Goal: Task Accomplishment & Management: Manage account settings

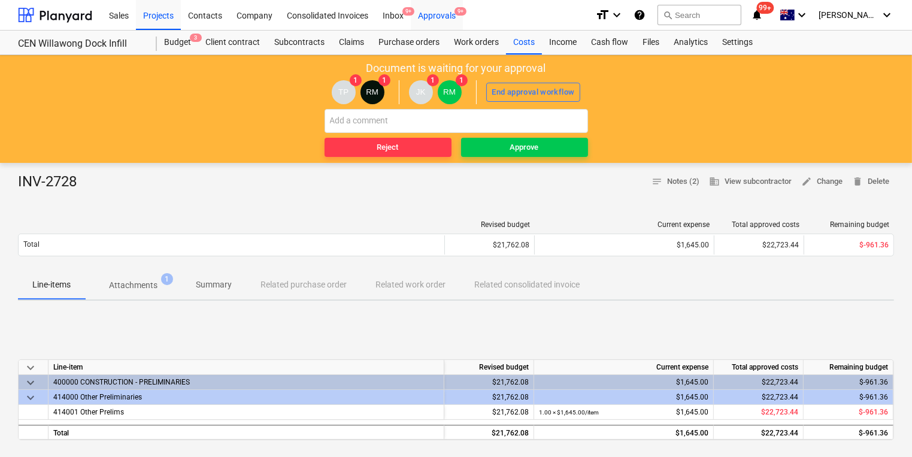
click at [460, 13] on span "9+" at bounding box center [461, 11] width 12 height 8
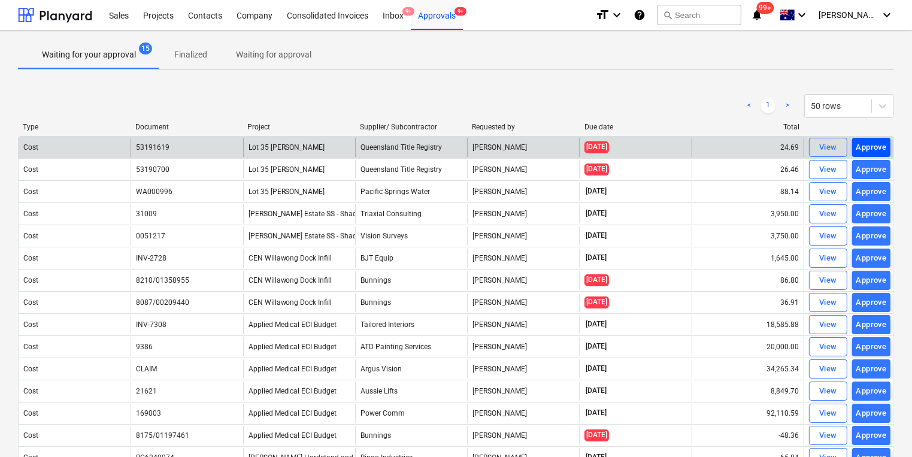
click at [872, 149] on div "Approve" at bounding box center [871, 148] width 31 height 14
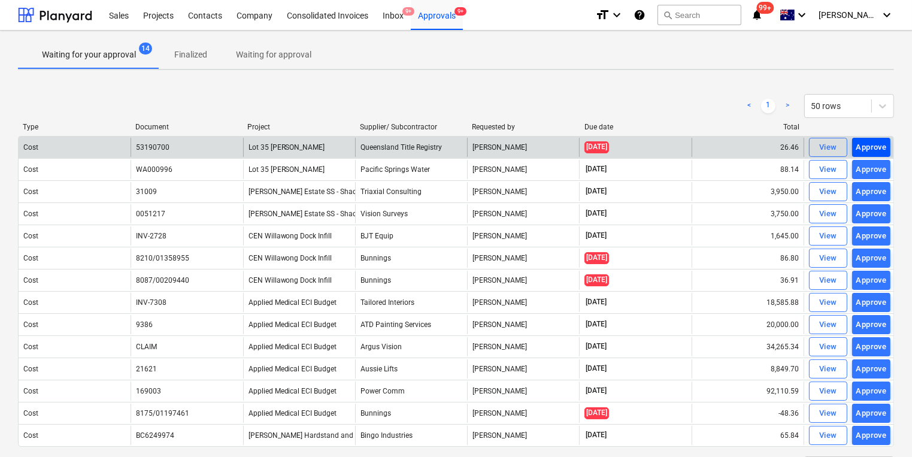
click at [859, 139] on button "Approve" at bounding box center [871, 147] width 38 height 19
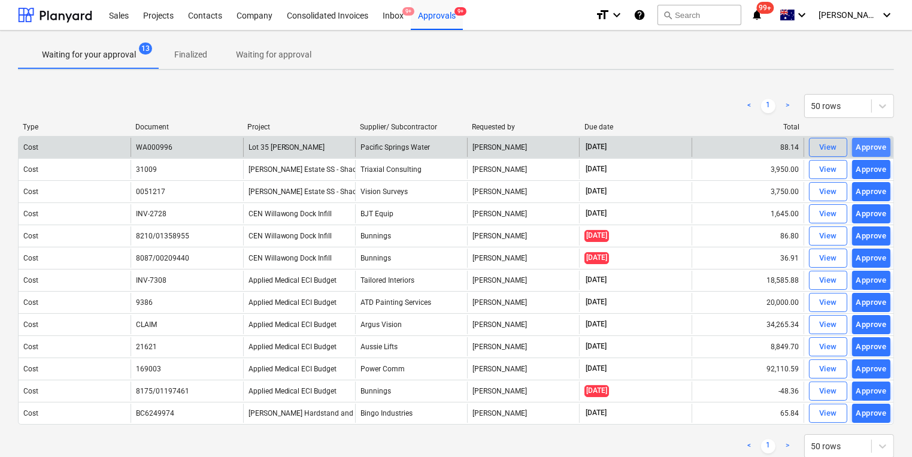
click at [879, 147] on div "Approve" at bounding box center [871, 148] width 31 height 14
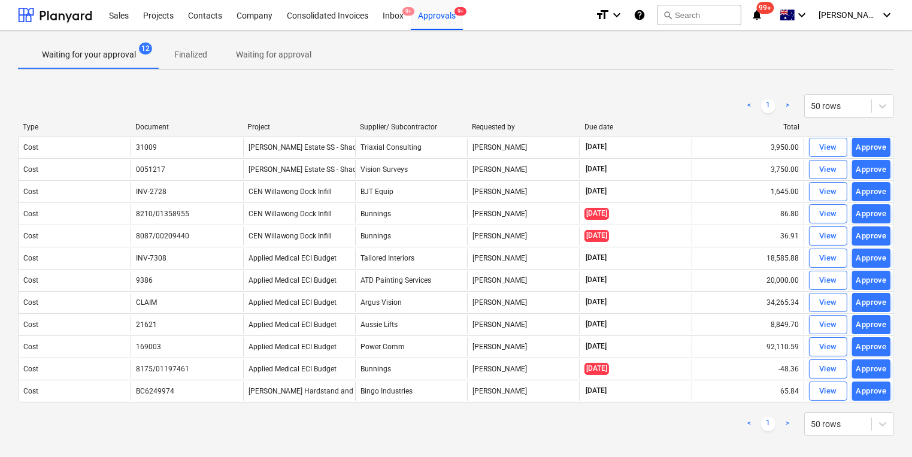
drag, startPoint x: 867, startPoint y: 147, endPoint x: 700, endPoint y: 127, distance: 168.3
click at [701, 127] on div "Type Document Project Supplier/ Subcontractor Requested by Due date Total Cost …" at bounding box center [456, 265] width 876 height 284
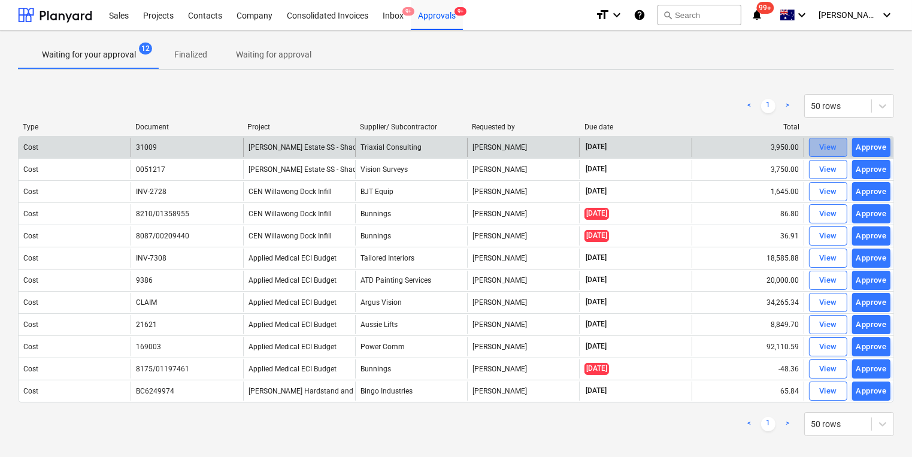
click at [824, 147] on div "View" at bounding box center [828, 148] width 18 height 14
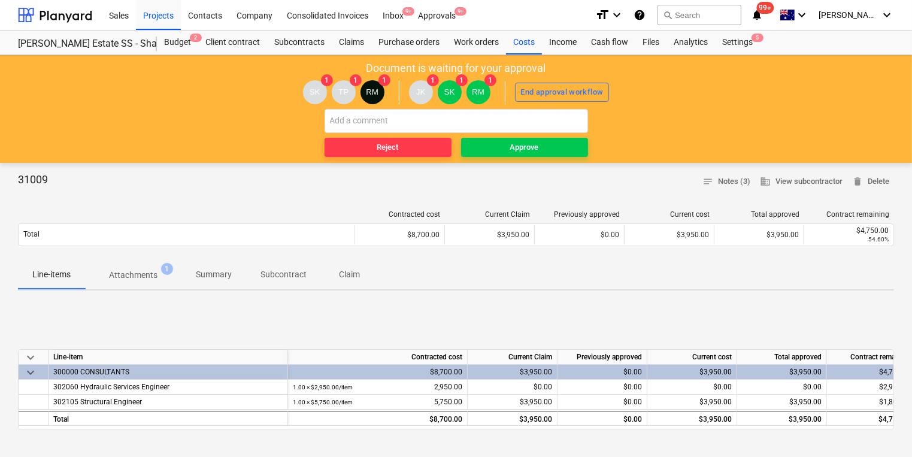
click at [144, 269] on p "Attachments" at bounding box center [133, 275] width 49 height 13
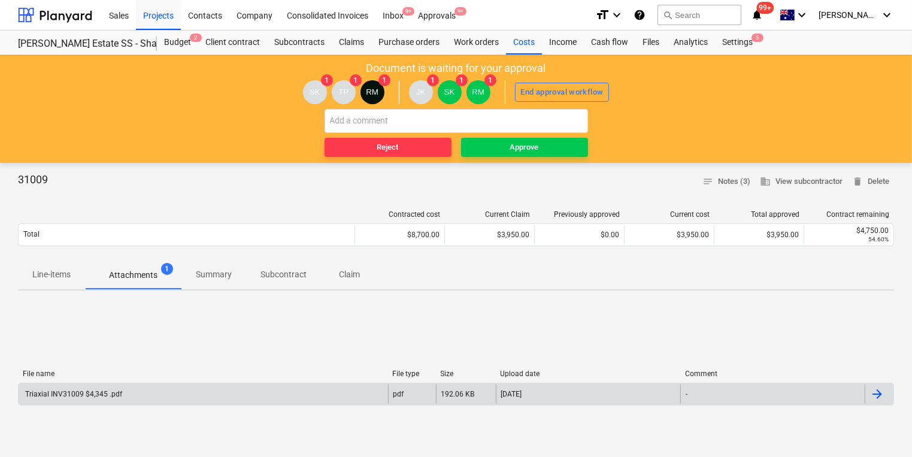
click at [85, 388] on div "Triaxial INV31009 $4,345 .pdf" at bounding box center [204, 393] width 370 height 19
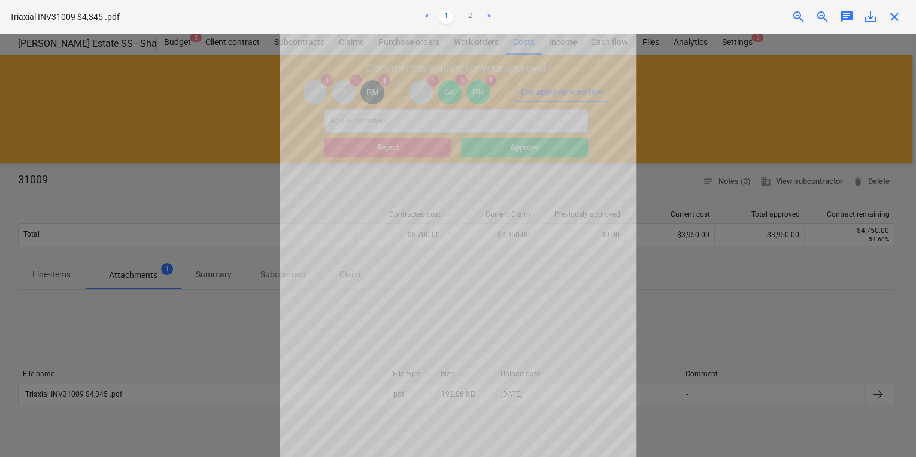
click at [488, 14] on link ">" at bounding box center [489, 17] width 14 height 14
click at [443, 13] on link "1" at bounding box center [446, 17] width 14 height 14
click at [489, 13] on link ">" at bounding box center [489, 17] width 14 height 14
click at [891, 13] on span "close" at bounding box center [895, 17] width 14 height 14
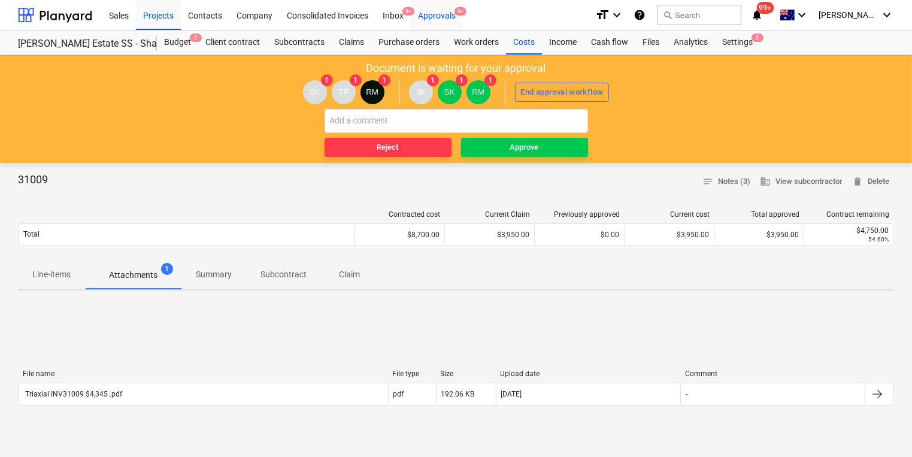
click at [436, 13] on div "Approvals 9+" at bounding box center [437, 14] width 52 height 31
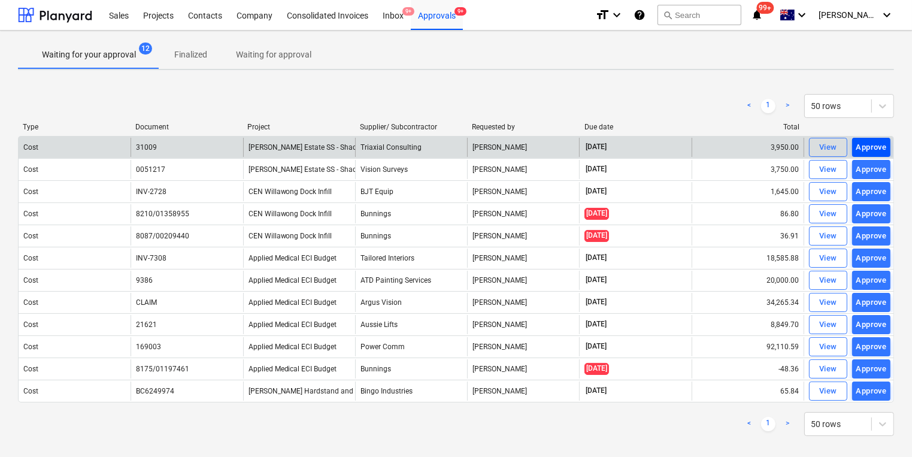
click at [870, 143] on div "Approve" at bounding box center [871, 148] width 31 height 14
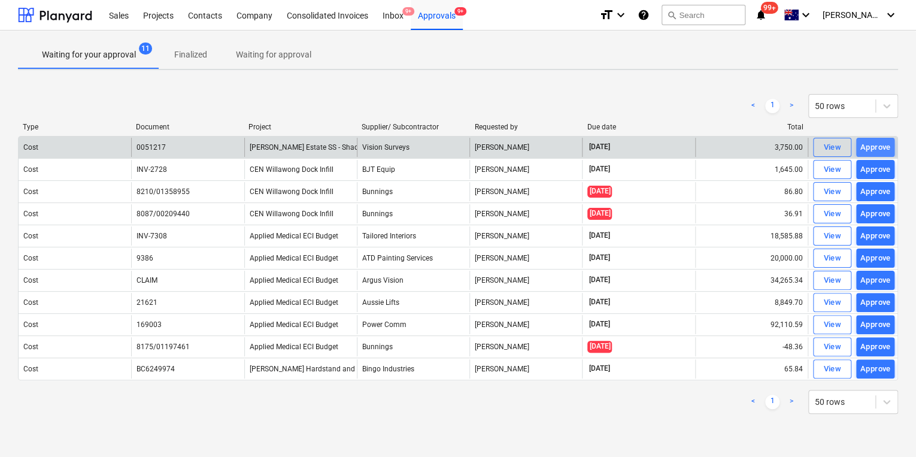
click at [886, 143] on div "Approve" at bounding box center [876, 148] width 31 height 14
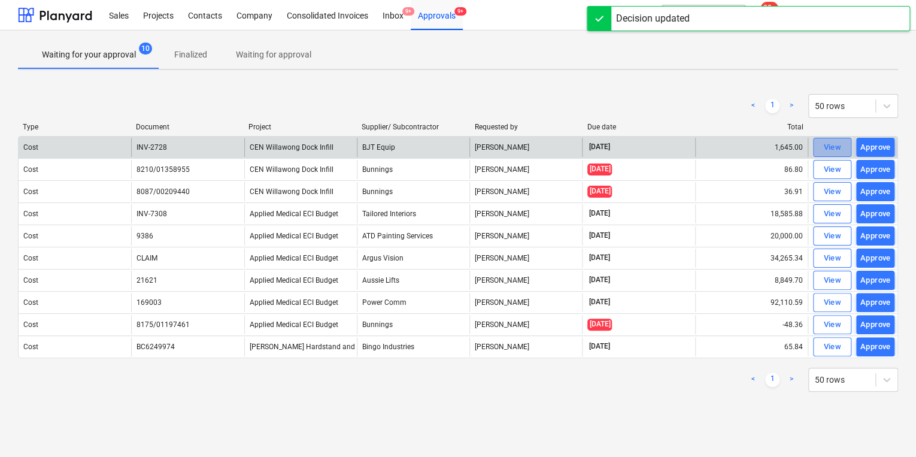
click at [822, 145] on span "View" at bounding box center [832, 148] width 26 height 14
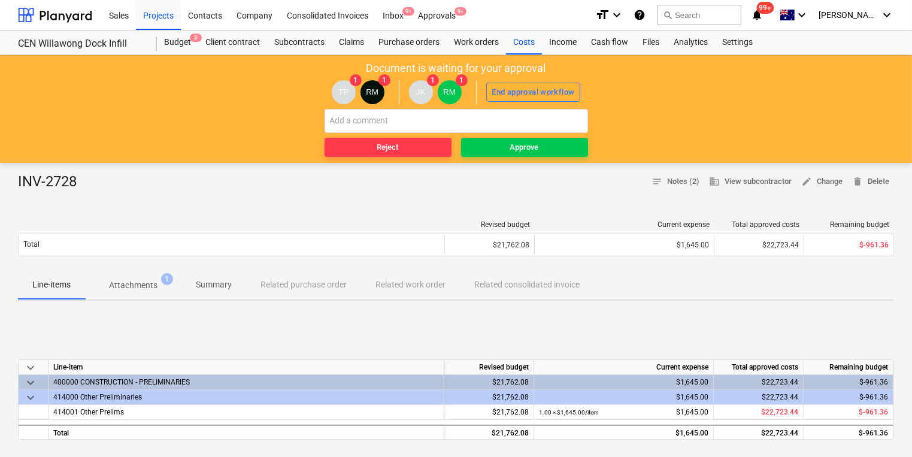
click at [148, 285] on p "Attachments" at bounding box center [133, 285] width 49 height 13
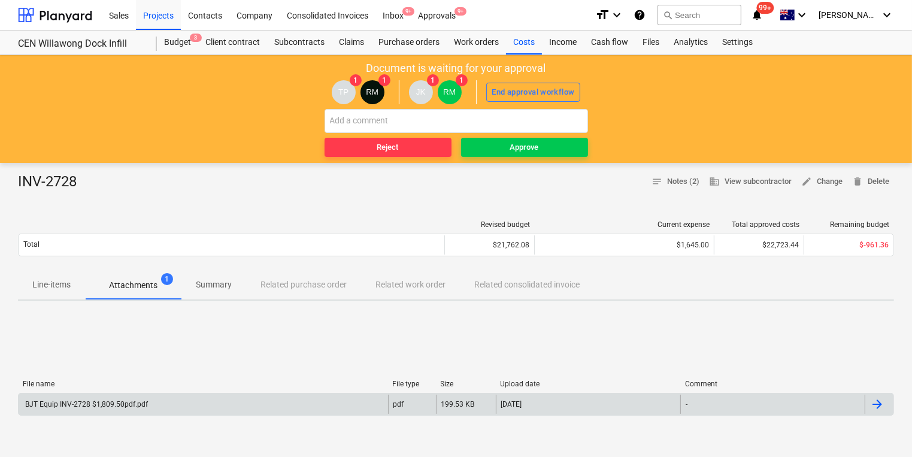
click at [77, 405] on div "BJT Equip INV-2728 $1,809.50pdf.pdf" at bounding box center [85, 404] width 125 height 8
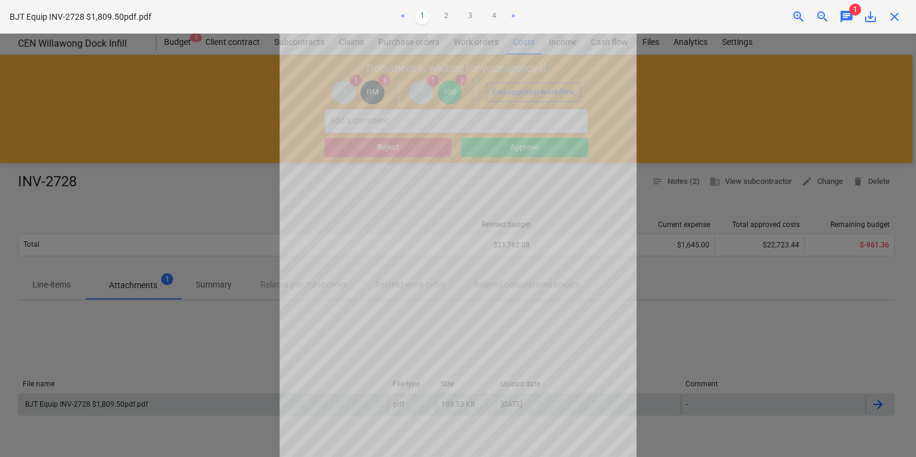
click at [848, 11] on span "chat" at bounding box center [847, 17] width 14 height 14
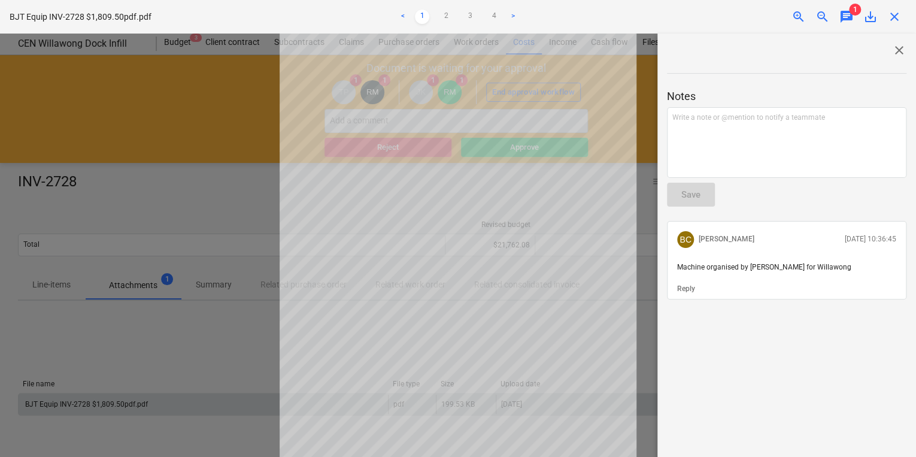
click at [156, 352] on div at bounding box center [458, 245] width 916 height 423
click at [848, 14] on span "chat" at bounding box center [847, 17] width 14 height 14
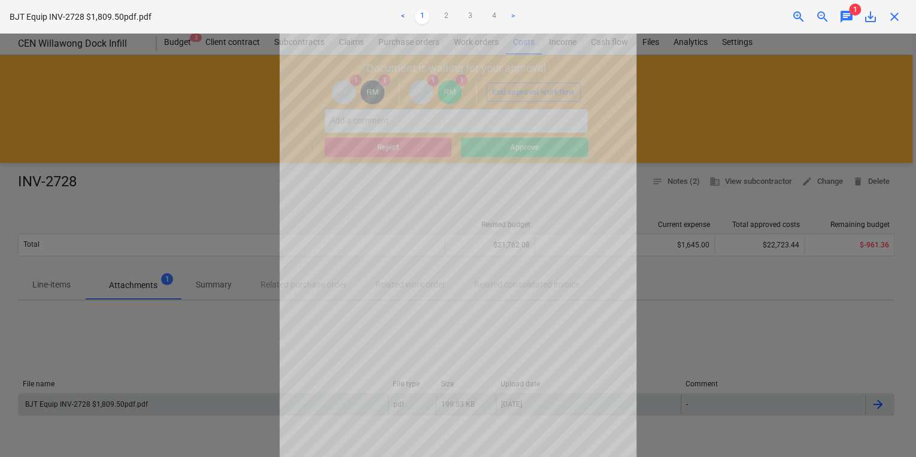
click at [848, 14] on span "chat" at bounding box center [847, 17] width 14 height 14
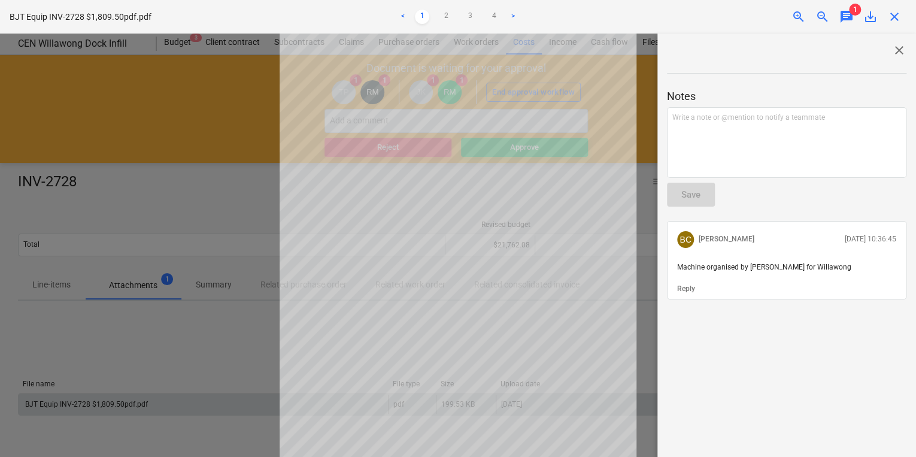
click at [508, 14] on link ">" at bounding box center [513, 17] width 14 height 14
click at [509, 14] on link ">" at bounding box center [513, 17] width 14 height 14
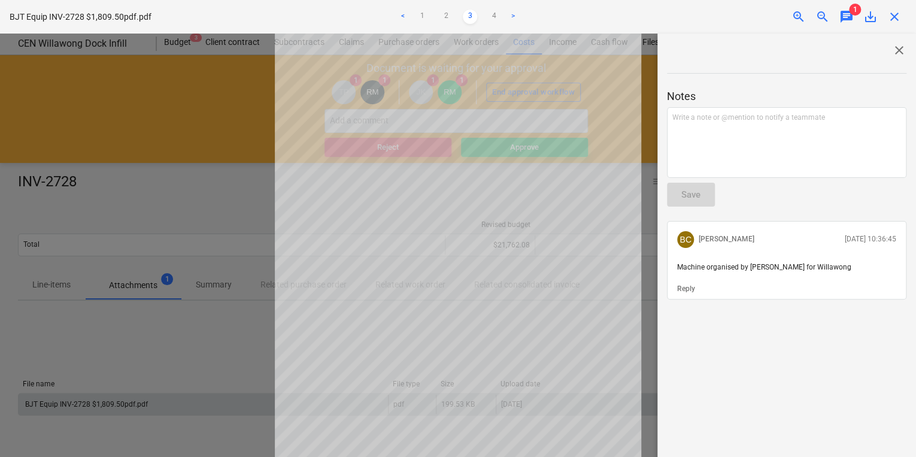
click at [510, 16] on link ">" at bounding box center [513, 17] width 14 height 14
click at [470, 15] on link "3" at bounding box center [470, 17] width 14 height 14
click at [444, 17] on link "2" at bounding box center [446, 17] width 14 height 14
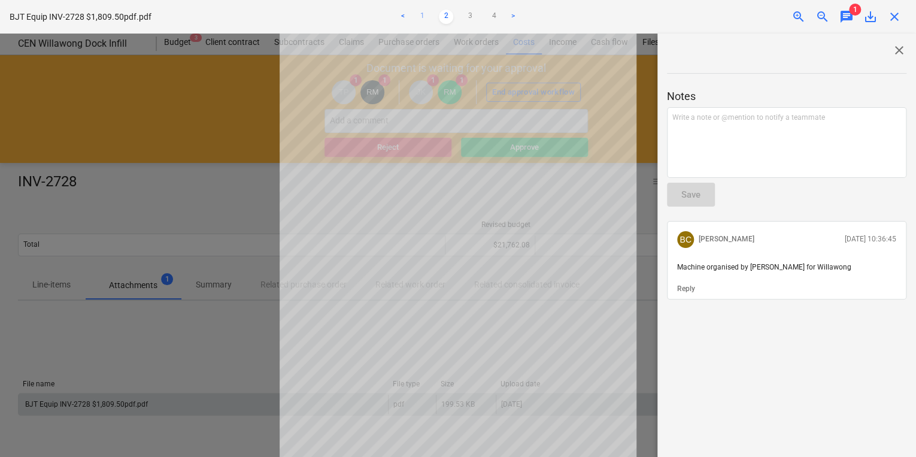
click at [420, 13] on link "1" at bounding box center [422, 17] width 14 height 14
click at [891, 13] on span "close" at bounding box center [895, 17] width 14 height 14
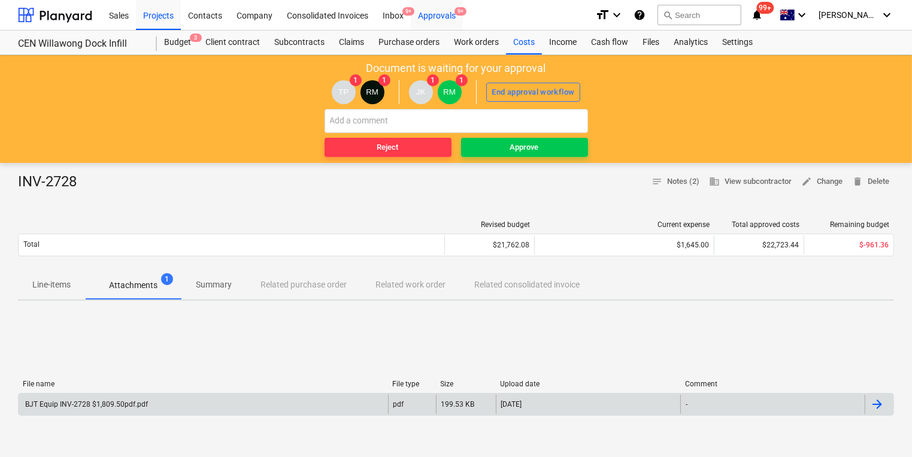
click at [434, 17] on div "Approvals 9+" at bounding box center [437, 14] width 52 height 31
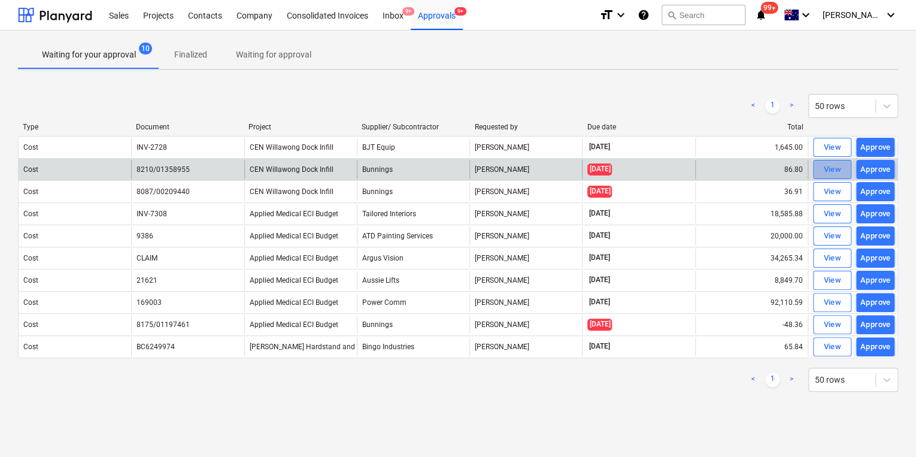
click at [841, 171] on div "View" at bounding box center [832, 170] width 18 height 14
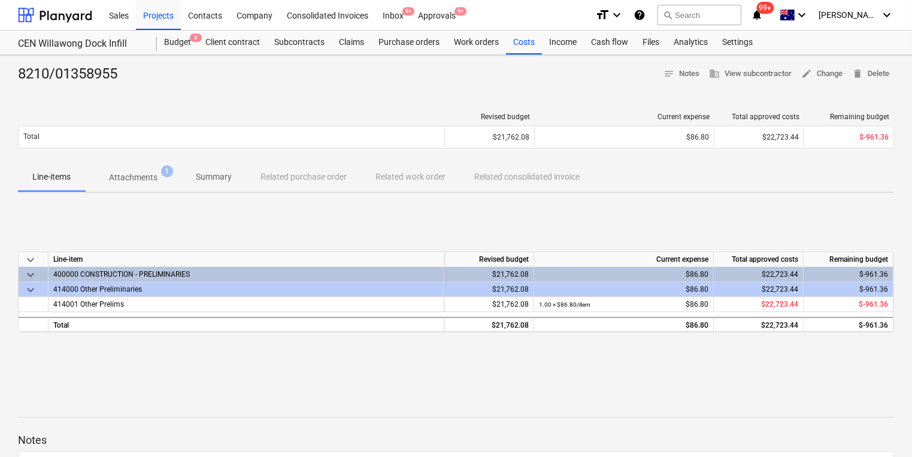
click at [127, 84] on div "8210/01358955" at bounding box center [72, 74] width 109 height 19
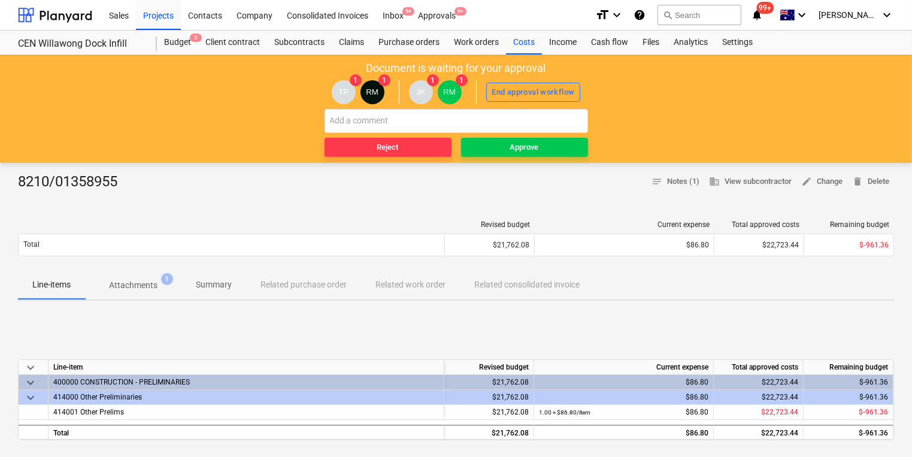
click at [158, 278] on span "Attachments 1" at bounding box center [133, 285] width 96 height 22
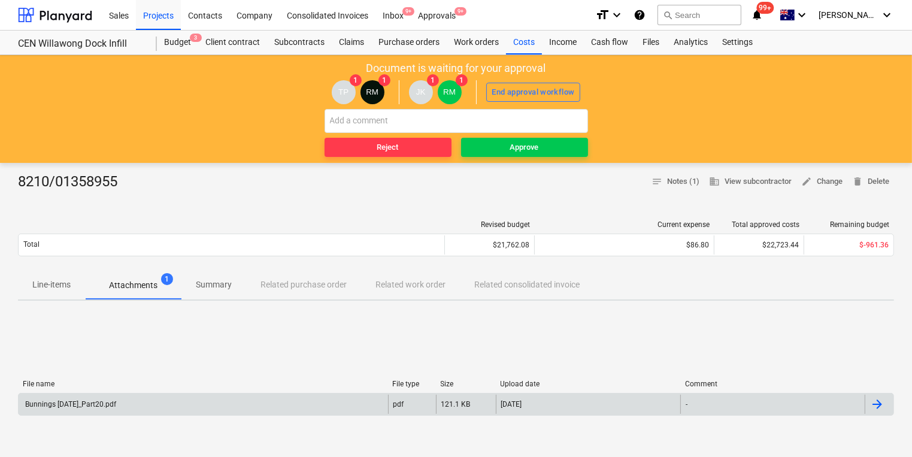
click at [67, 402] on div "Bunnings July 25_Part20.pdf" at bounding box center [69, 404] width 93 height 8
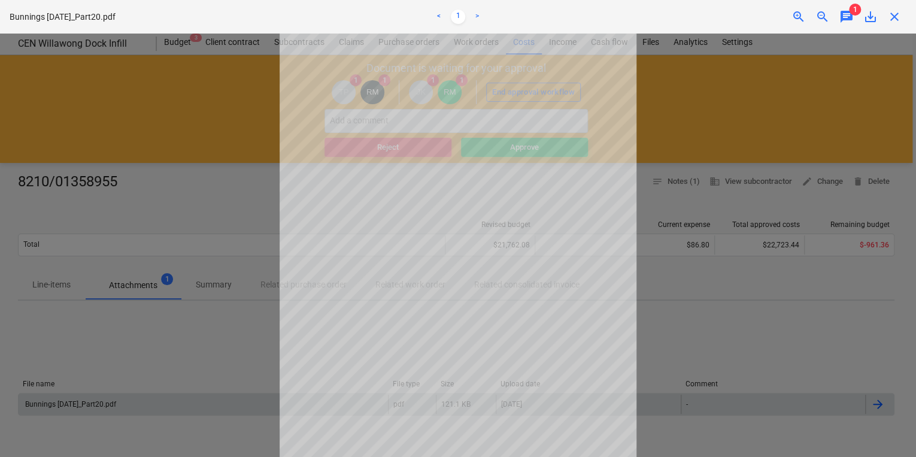
click at [850, 16] on span "chat" at bounding box center [847, 17] width 14 height 14
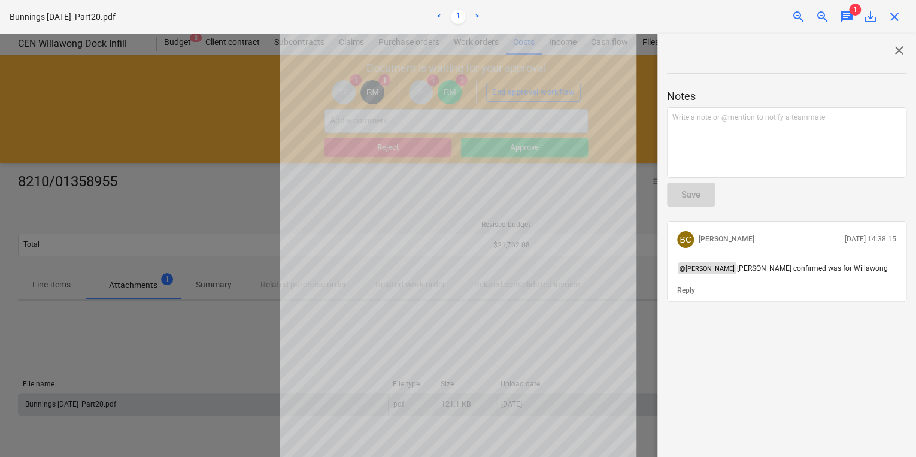
click at [895, 14] on span "close" at bounding box center [895, 17] width 14 height 14
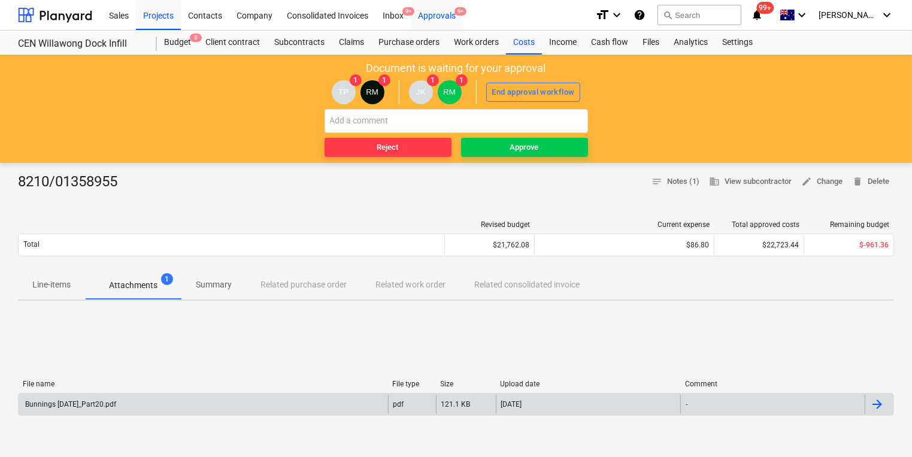
click at [449, 18] on div "Approvals 9+" at bounding box center [437, 14] width 52 height 31
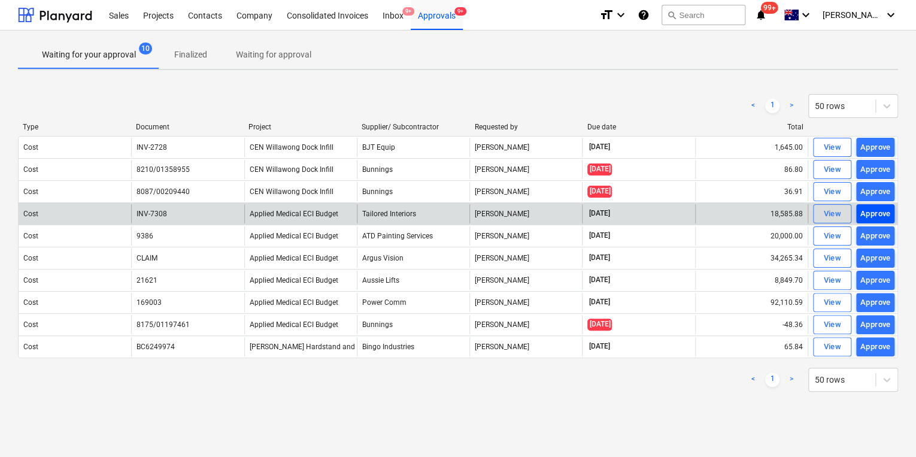
click at [877, 213] on div "Approve" at bounding box center [876, 214] width 31 height 14
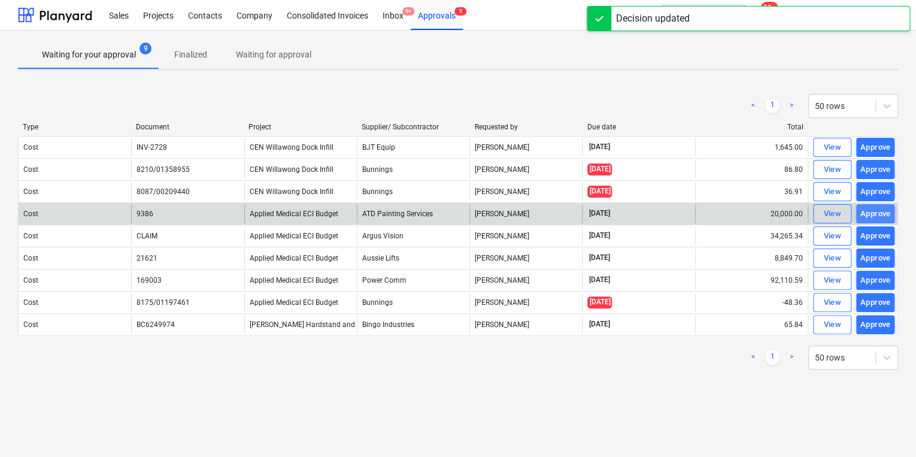
click at [873, 211] on div "Approve" at bounding box center [876, 214] width 31 height 14
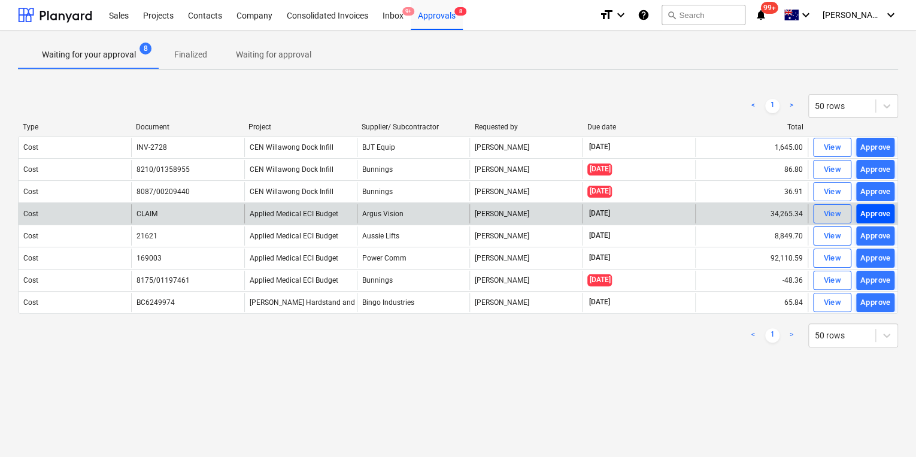
click at [879, 214] on div "Approve" at bounding box center [876, 214] width 31 height 14
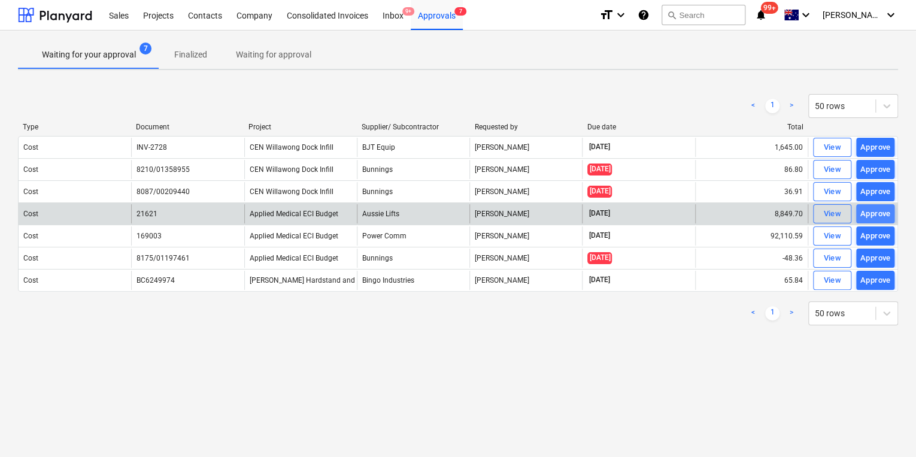
click at [882, 212] on div "Approve" at bounding box center [876, 214] width 31 height 14
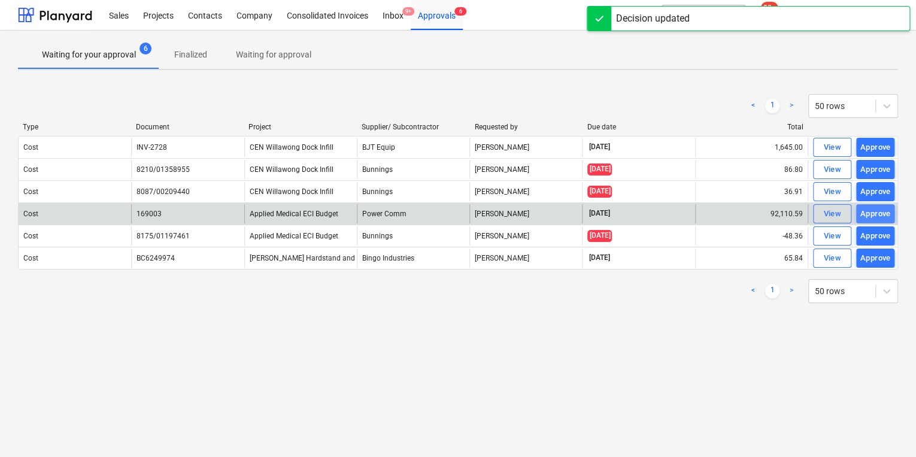
click at [877, 212] on div "Approve" at bounding box center [876, 214] width 31 height 14
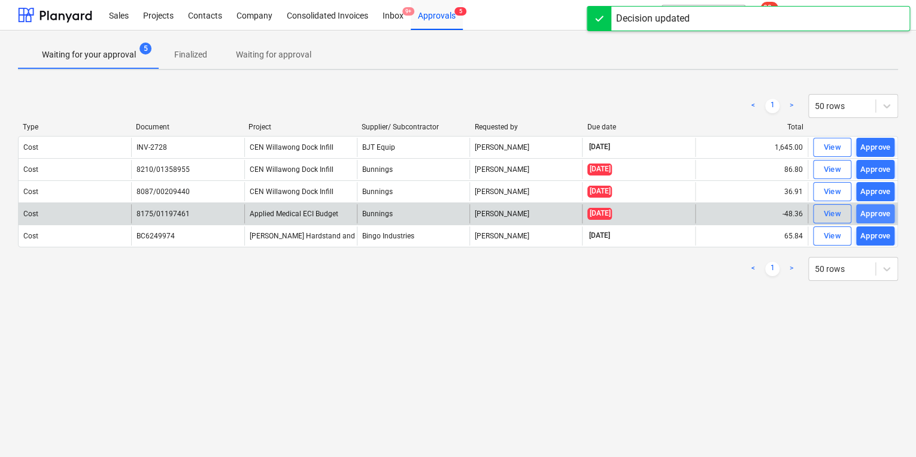
click at [870, 210] on div "Approve" at bounding box center [876, 214] width 31 height 14
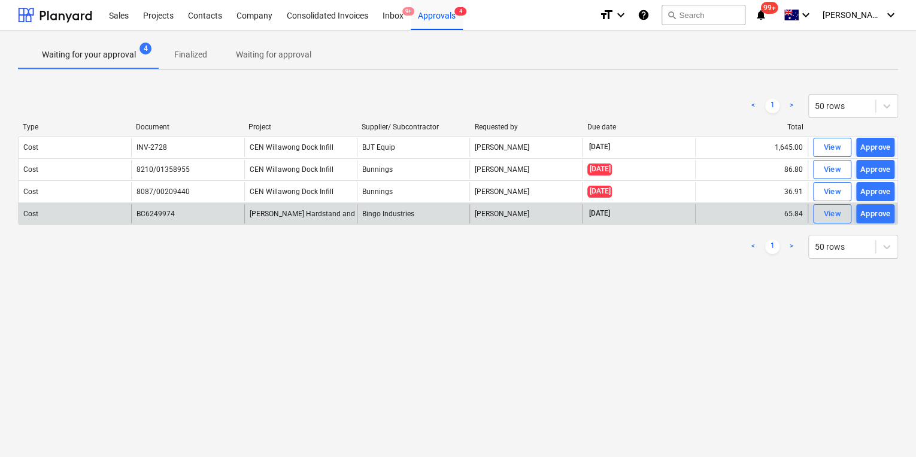
click at [879, 217] on div "Approve" at bounding box center [876, 214] width 31 height 14
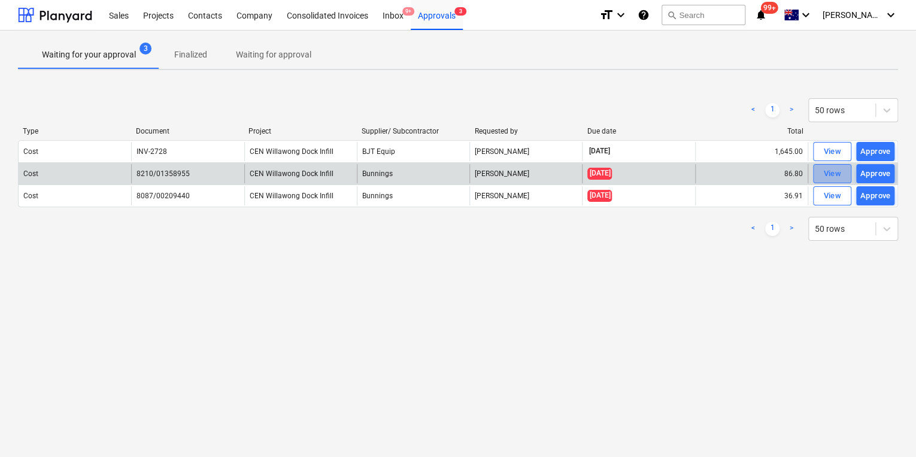
click at [841, 174] on span "View" at bounding box center [832, 174] width 26 height 14
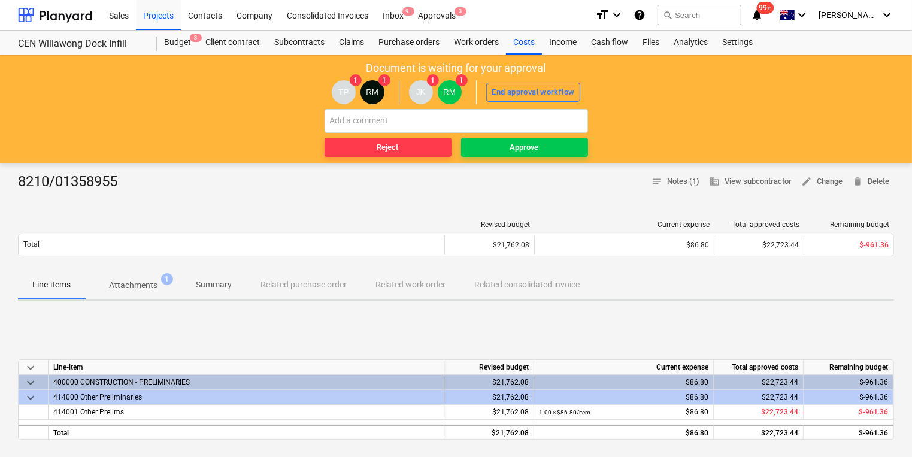
click at [129, 286] on p "Attachments" at bounding box center [133, 285] width 49 height 13
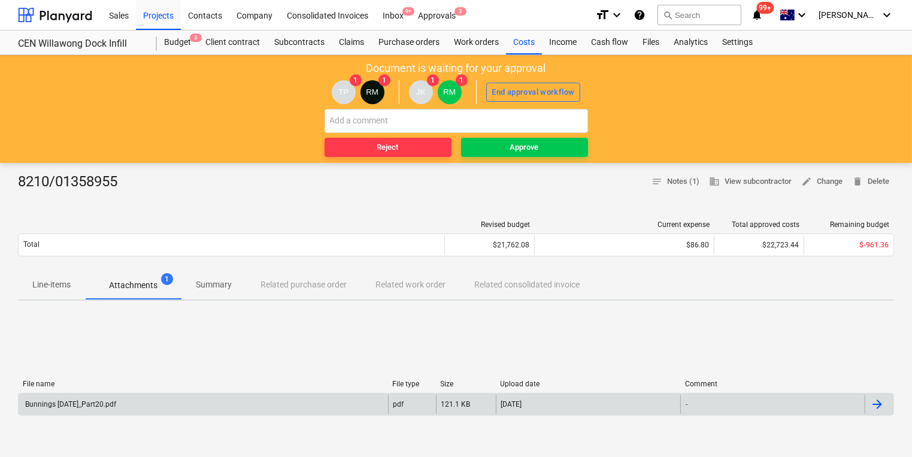
click at [62, 401] on div "Bunnings July 25_Part20.pdf" at bounding box center [69, 404] width 93 height 8
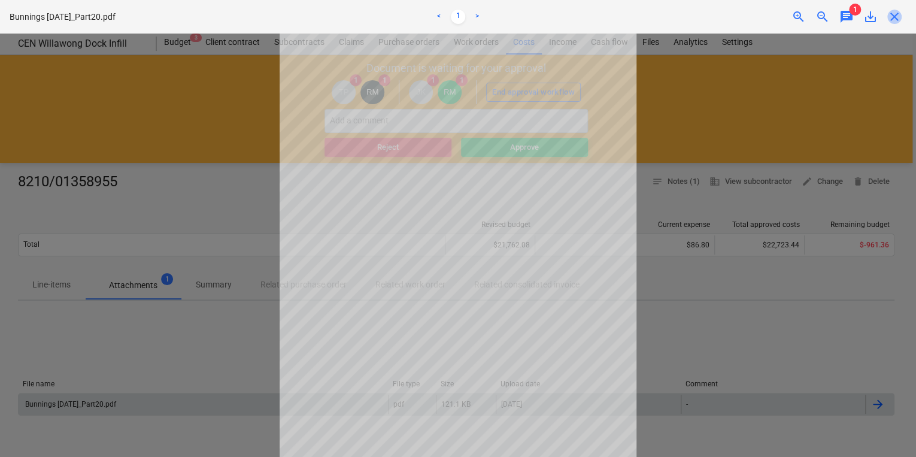
click at [897, 15] on span "close" at bounding box center [895, 17] width 14 height 14
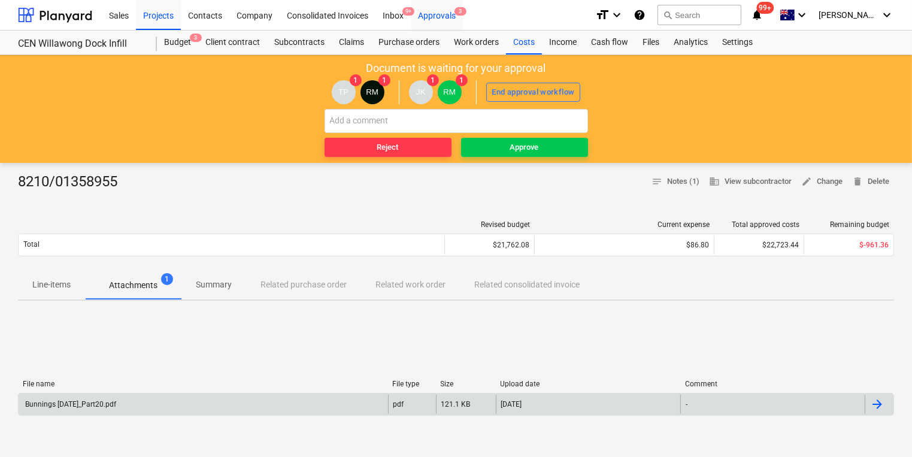
click at [426, 14] on div "Approvals 3" at bounding box center [437, 14] width 52 height 31
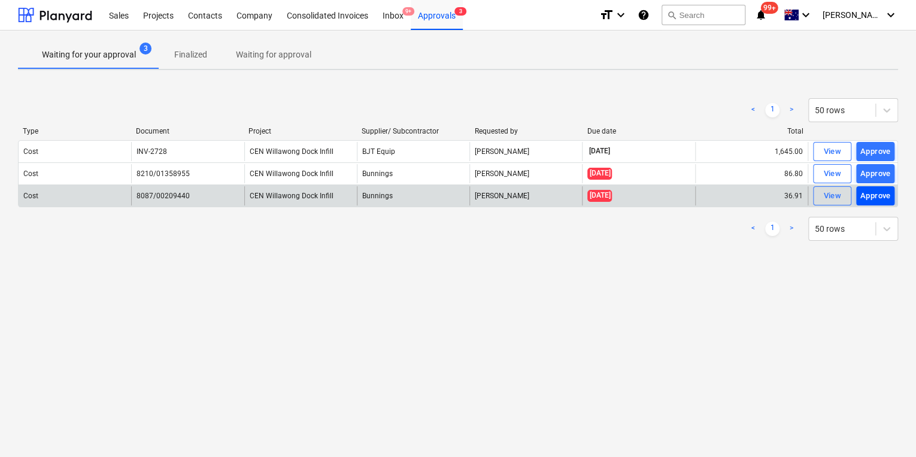
click at [877, 194] on div "Approve" at bounding box center [876, 196] width 31 height 14
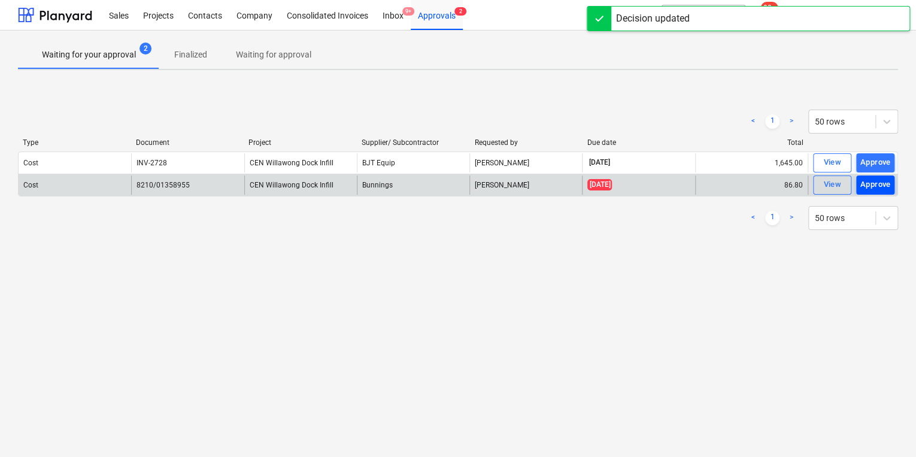
click at [867, 181] on div "Approve" at bounding box center [876, 185] width 31 height 14
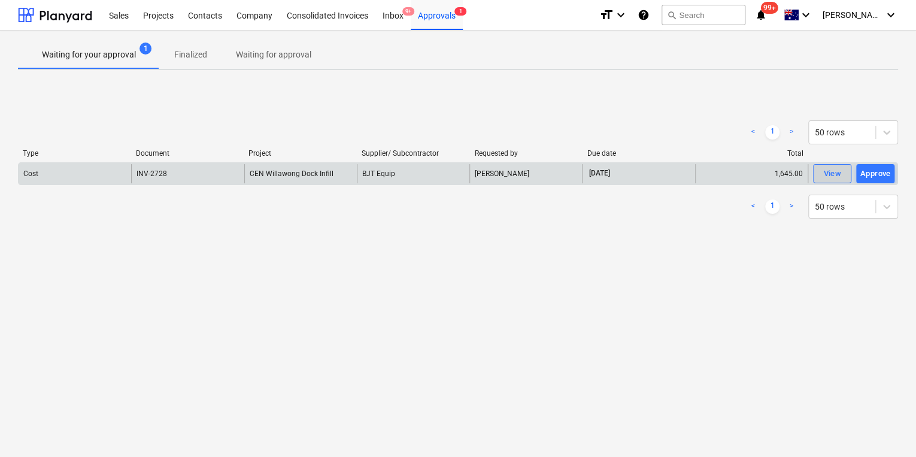
click at [826, 182] on button "View" at bounding box center [832, 173] width 38 height 19
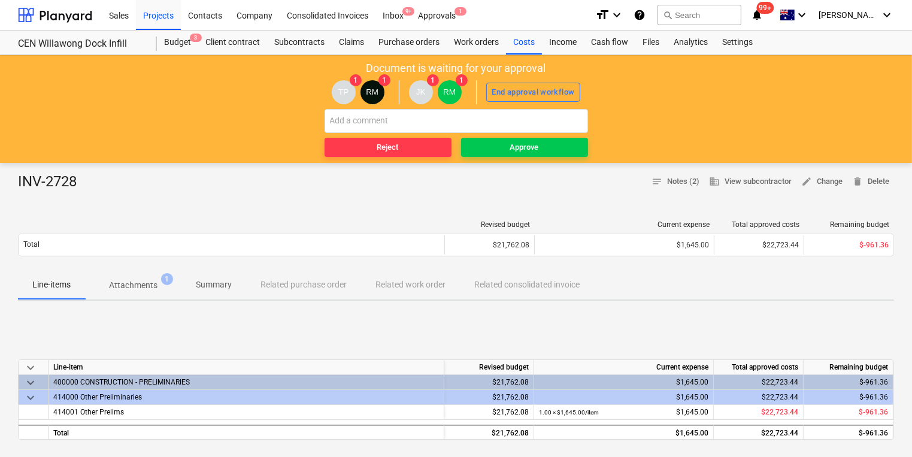
click at [123, 284] on p "Attachments" at bounding box center [133, 285] width 49 height 13
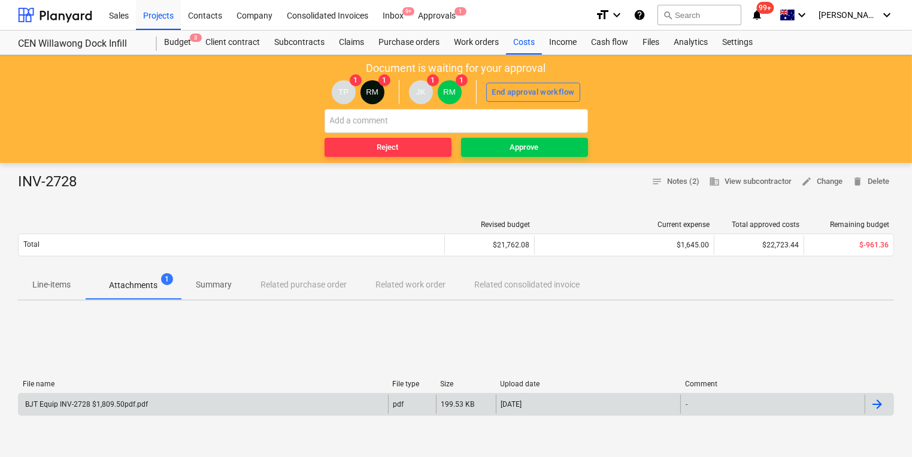
click at [96, 404] on div "BJT Equip INV-2728 $1,809.50pdf.pdf" at bounding box center [85, 404] width 125 height 8
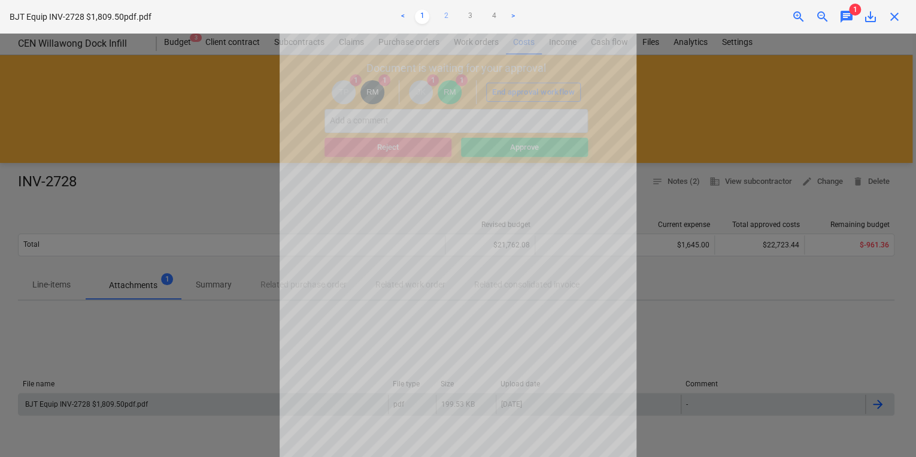
click at [446, 12] on link "2" at bounding box center [446, 17] width 14 height 14
click at [467, 12] on link "3" at bounding box center [470, 17] width 14 height 14
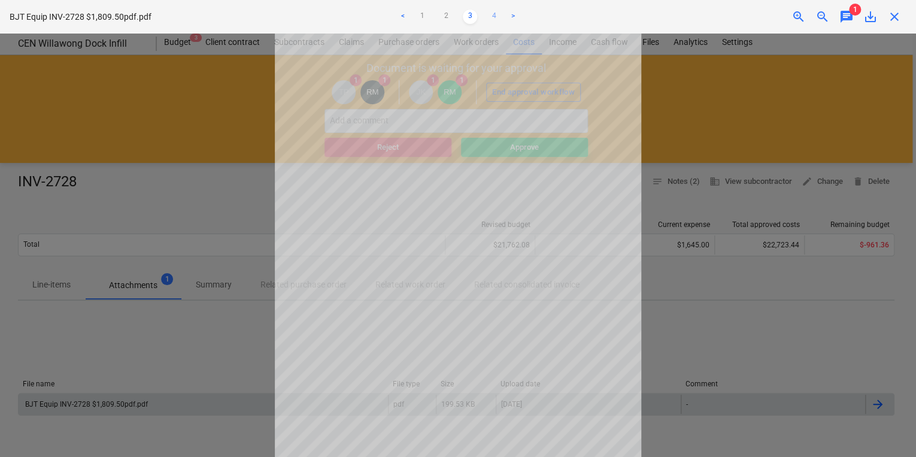
click at [492, 13] on link "4" at bounding box center [494, 17] width 14 height 14
click at [472, 17] on link "3" at bounding box center [470, 17] width 14 height 14
click at [419, 13] on link "1" at bounding box center [422, 17] width 14 height 14
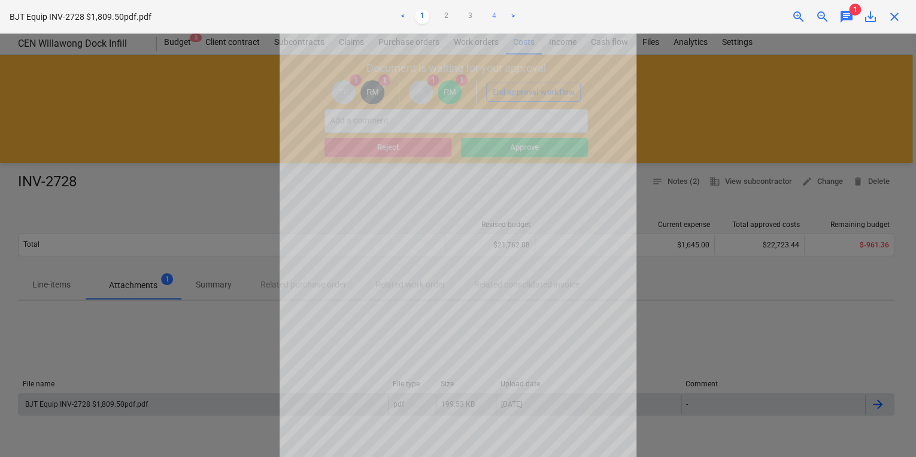
click at [492, 14] on link "4" at bounding box center [494, 17] width 14 height 14
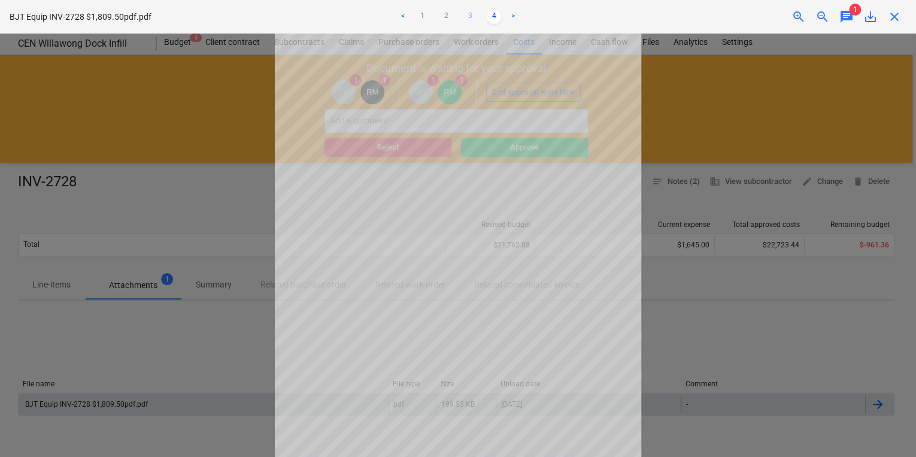
click at [469, 14] on link "3" at bounding box center [470, 17] width 14 height 14
click at [493, 17] on link "4" at bounding box center [494, 17] width 14 height 14
click at [468, 16] on link "3" at bounding box center [470, 17] width 14 height 14
click at [883, 16] on div "close" at bounding box center [895, 17] width 24 height 14
click at [901, 17] on span "close" at bounding box center [895, 17] width 14 height 14
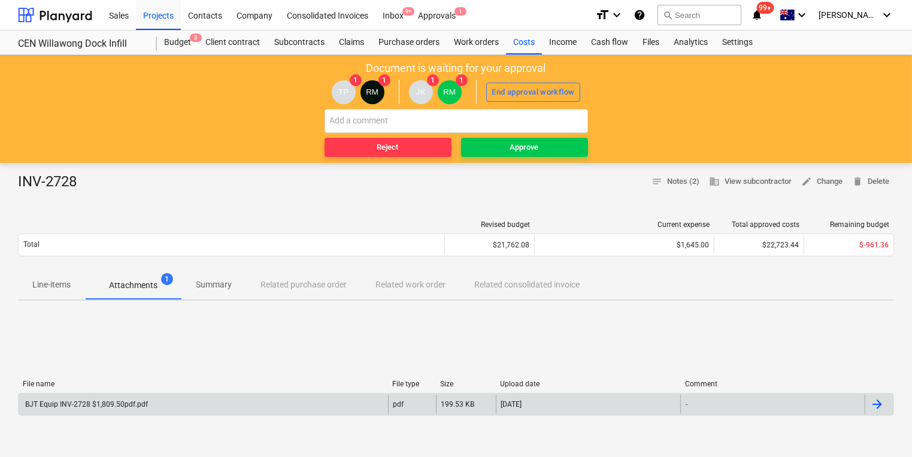
click at [141, 293] on span "Attachments 1" at bounding box center [133, 285] width 96 height 22
click at [90, 400] on div "BJT Equip INV-2728 $1,809.50pdf.pdf" at bounding box center [85, 404] width 125 height 8
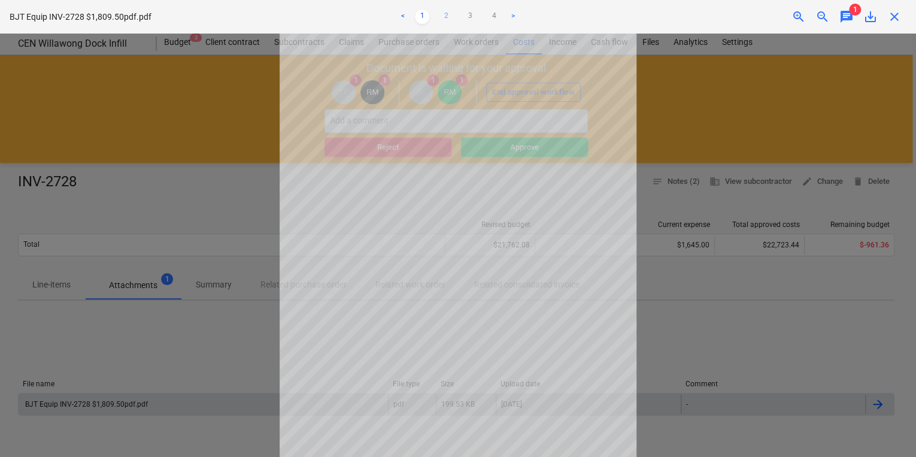
click at [444, 13] on link "2" at bounding box center [446, 17] width 14 height 14
click at [405, 14] on link "<" at bounding box center [403, 17] width 14 height 14
click at [424, 15] on link "1" at bounding box center [422, 17] width 14 height 14
click at [898, 15] on span "close" at bounding box center [895, 17] width 14 height 14
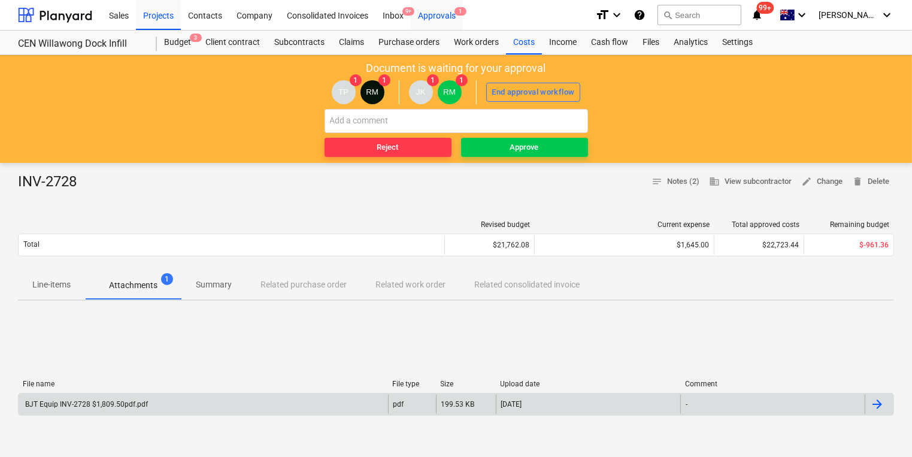
click at [441, 8] on div "Approvals 1" at bounding box center [437, 14] width 52 height 31
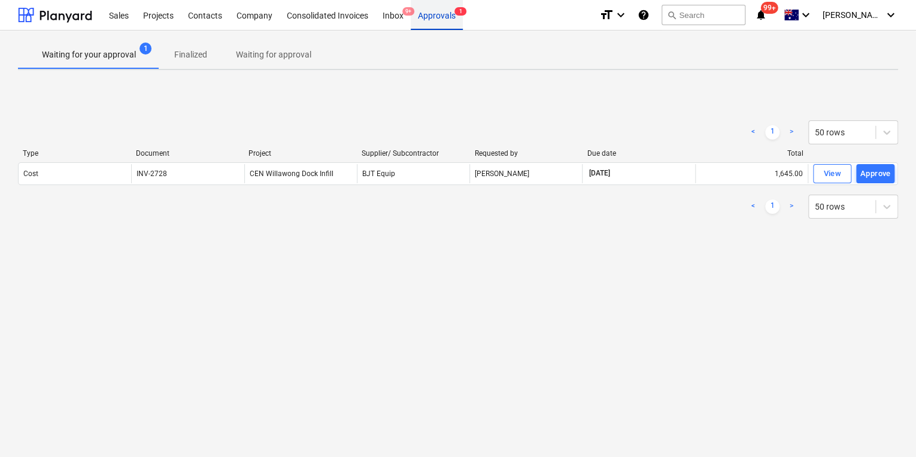
click at [447, 14] on div "Approvals 1" at bounding box center [437, 14] width 52 height 31
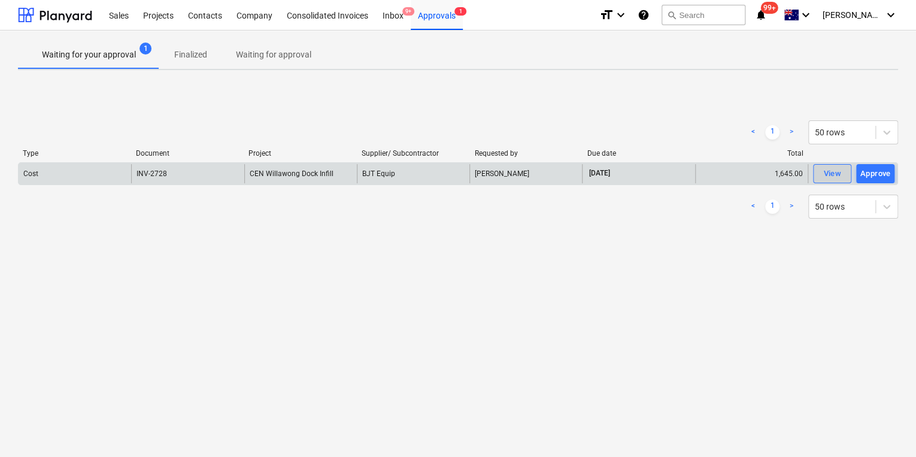
click at [820, 170] on span "View" at bounding box center [832, 174] width 26 height 14
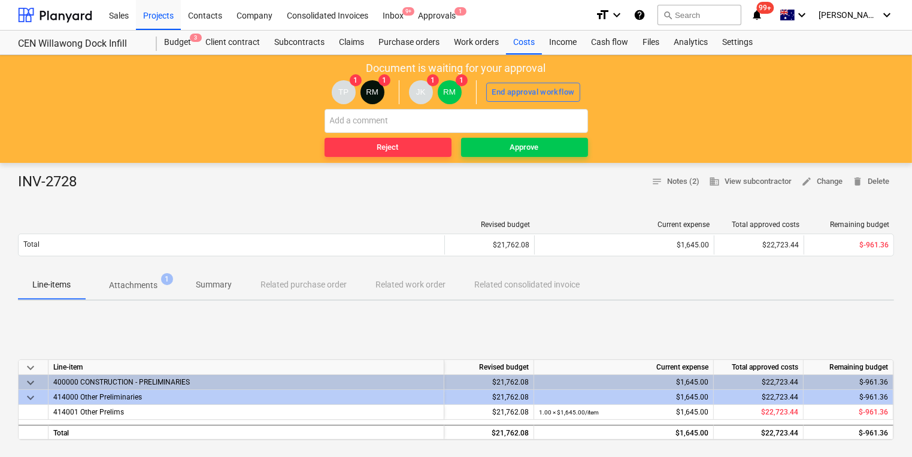
click at [133, 290] on p "Attachments" at bounding box center [133, 285] width 49 height 13
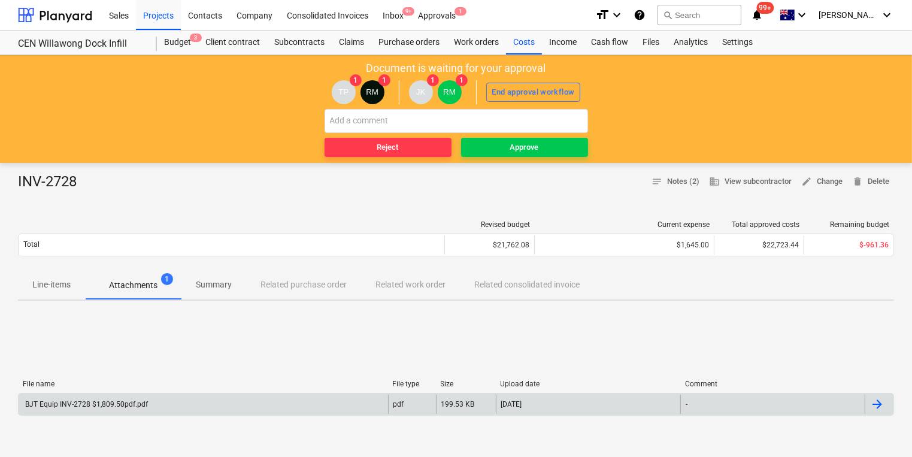
click at [94, 402] on div "BJT Equip INV-2728 $1,809.50pdf.pdf" at bounding box center [85, 404] width 125 height 8
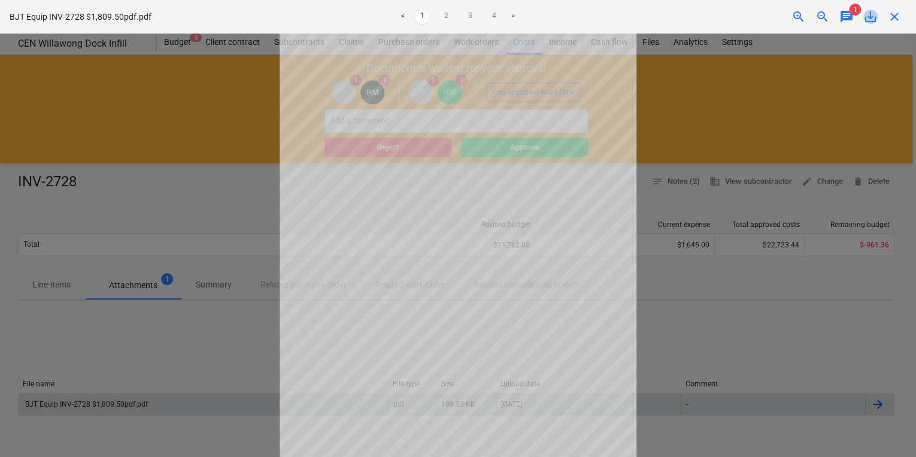
click at [871, 14] on span "save_alt" at bounding box center [871, 17] width 14 height 14
click at [898, 18] on span "close" at bounding box center [895, 17] width 14 height 14
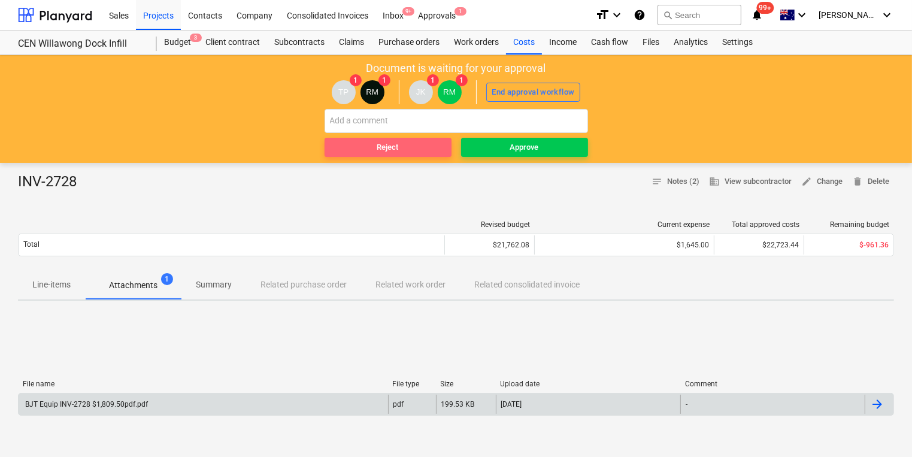
click at [384, 143] on div "Reject" at bounding box center [388, 148] width 22 height 14
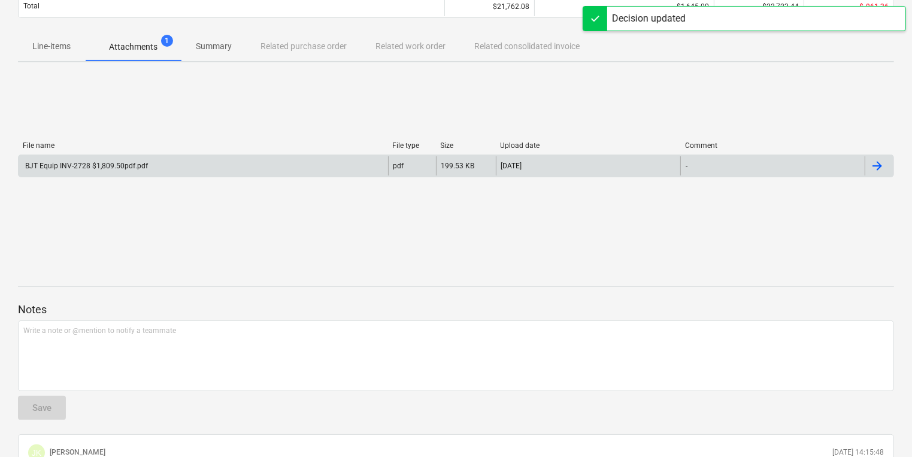
scroll to position [192, 0]
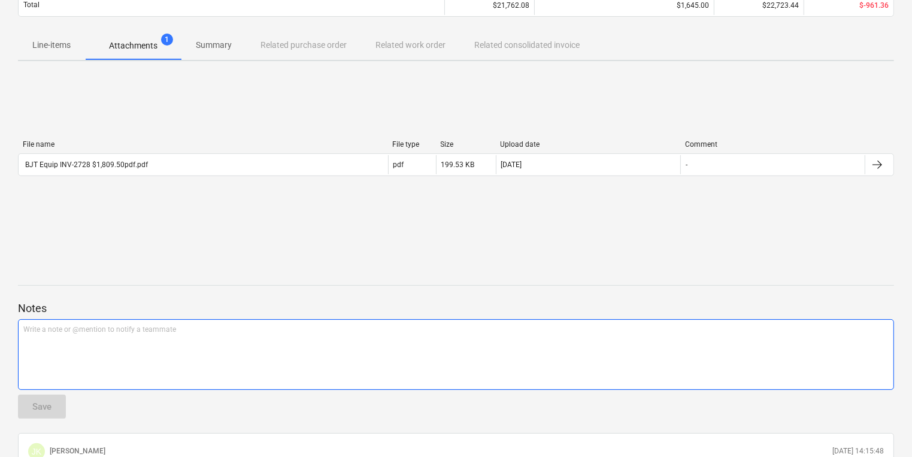
click at [99, 356] on div "Write a note or @mention to notify a teammate [PERSON_NAME]" at bounding box center [456, 354] width 876 height 71
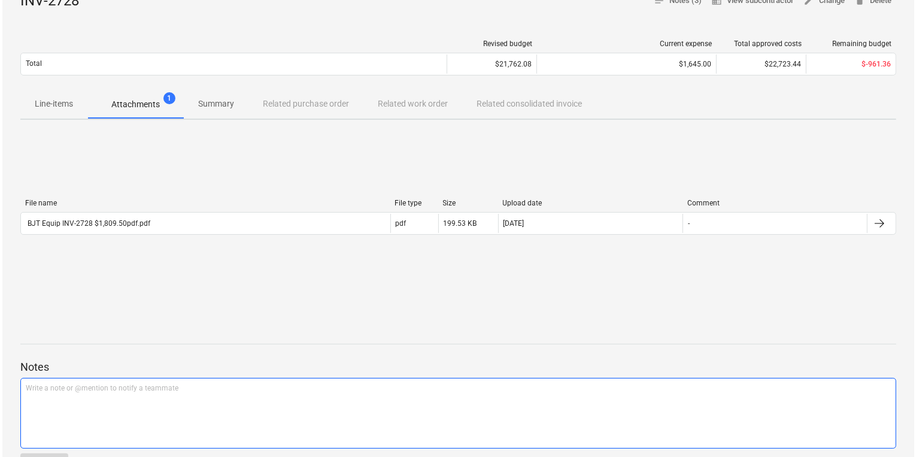
scroll to position [48, 0]
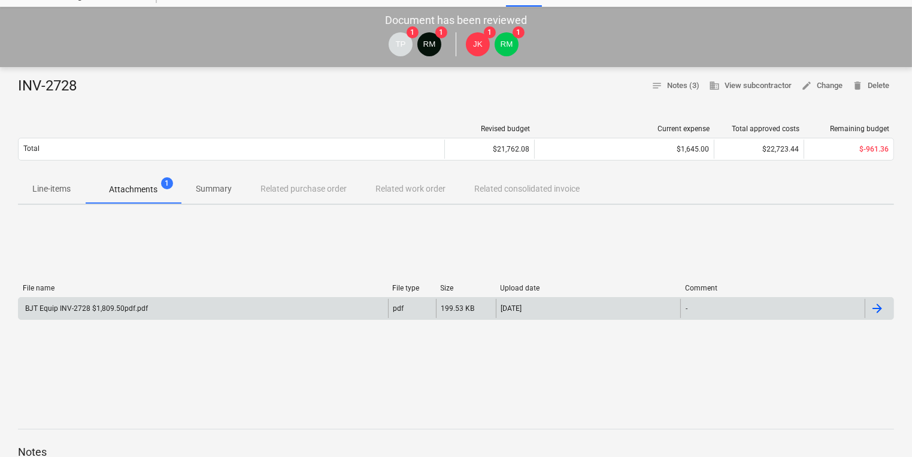
click at [31, 310] on div "BJT Equip INV-2728 $1,809.50pdf.pdf" at bounding box center [85, 308] width 125 height 8
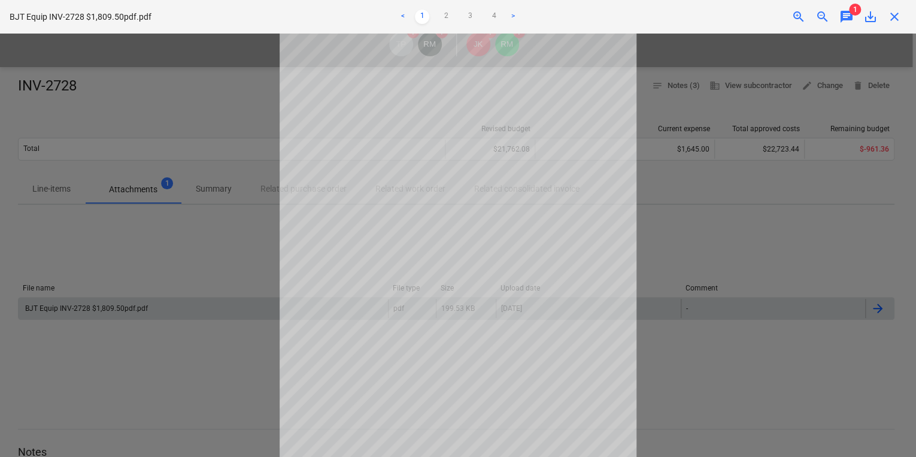
scroll to position [83, 0]
click at [496, 18] on link "4" at bounding box center [494, 17] width 14 height 14
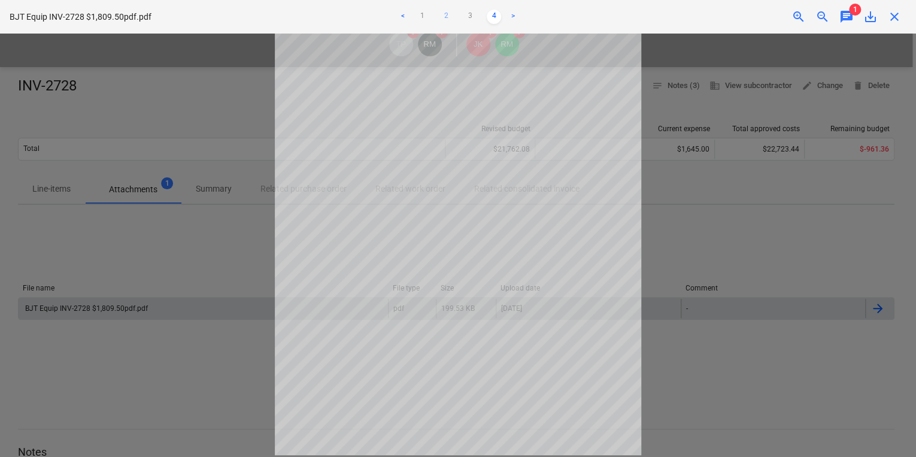
click at [449, 14] on link "2" at bounding box center [446, 17] width 14 height 14
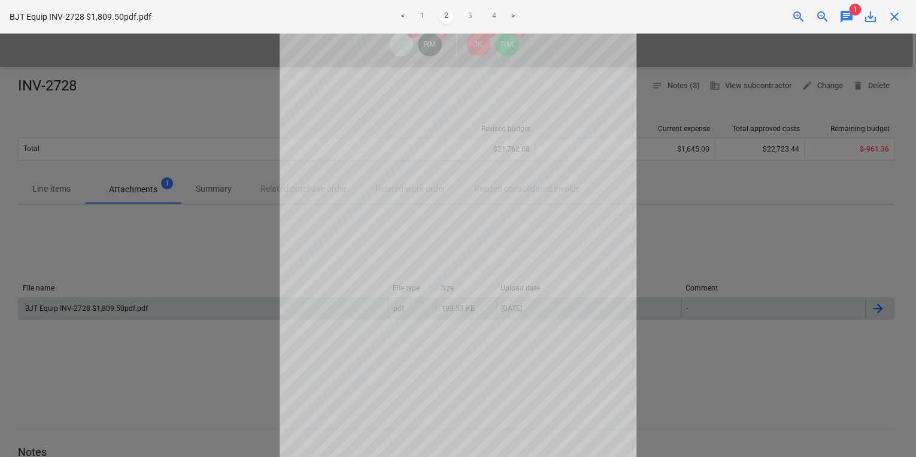
click at [470, 13] on link "3" at bounding box center [470, 17] width 14 height 14
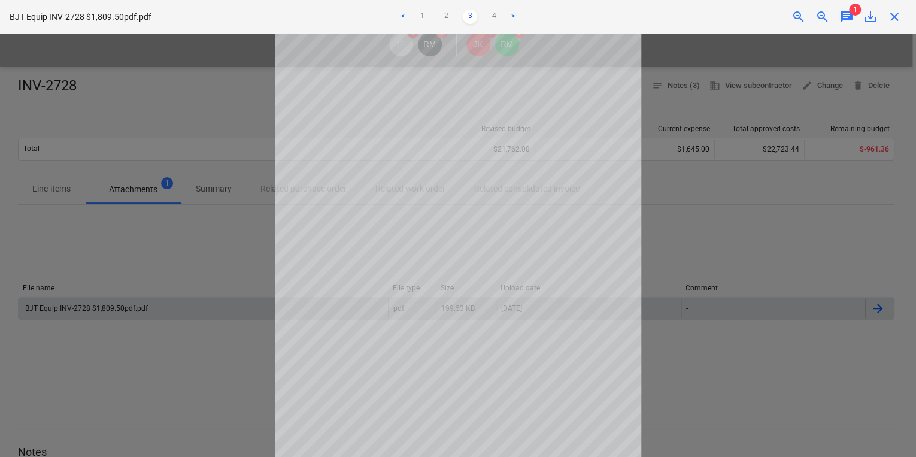
scroll to position [0, 0]
click at [499, 12] on link "4" at bounding box center [494, 17] width 14 height 14
click at [146, 374] on div at bounding box center [458, 245] width 916 height 423
click at [891, 14] on span "close" at bounding box center [895, 17] width 14 height 14
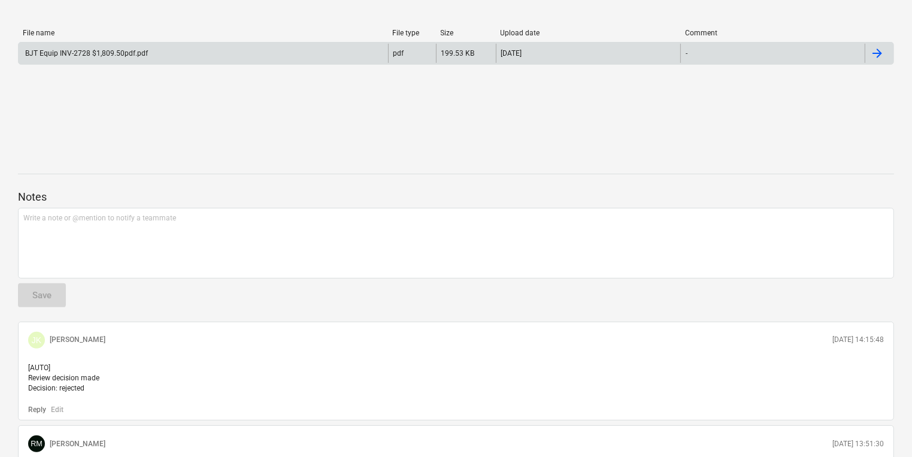
scroll to position [240, 0]
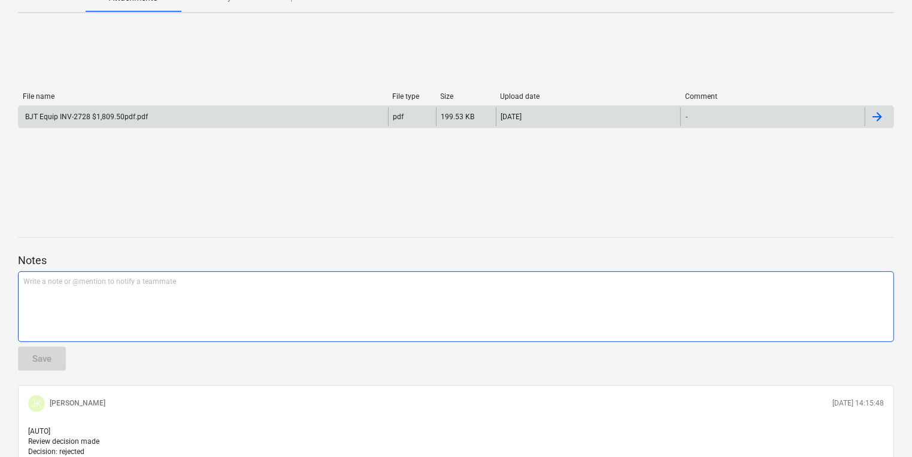
click at [86, 289] on div "Write a note or @mention to notify a teammate [PERSON_NAME]" at bounding box center [456, 306] width 876 height 71
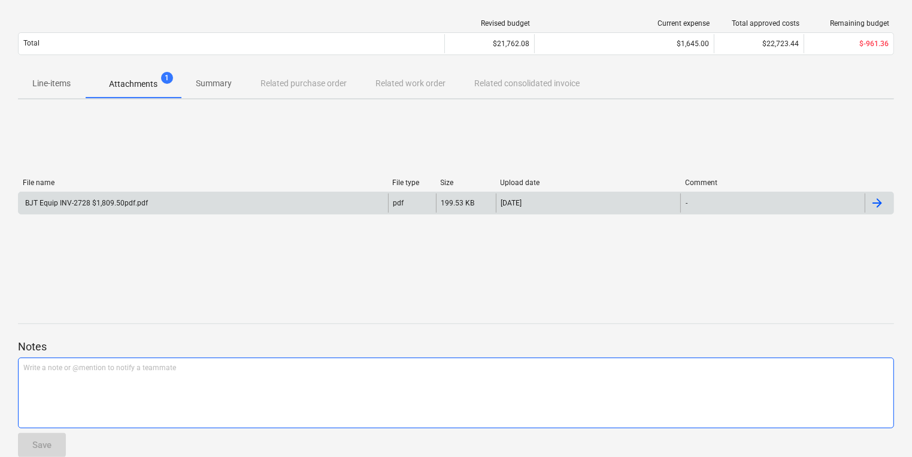
scroll to position [138, 0]
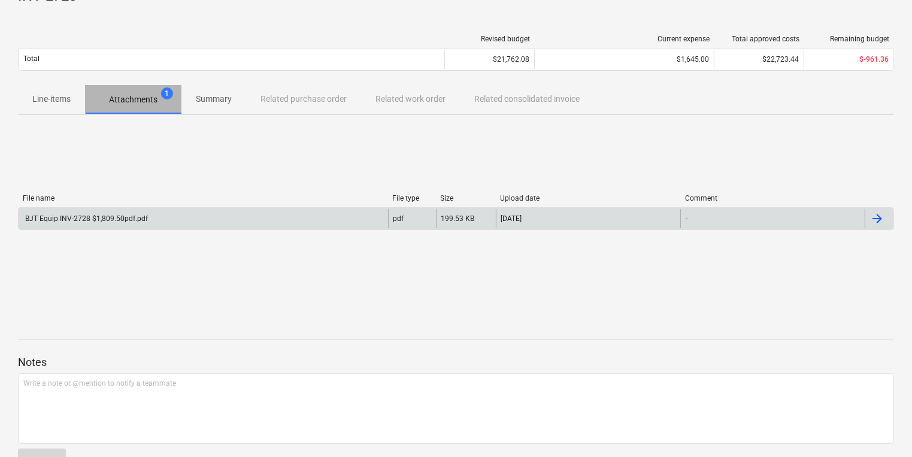
click at [147, 101] on p "Attachments" at bounding box center [133, 99] width 49 height 13
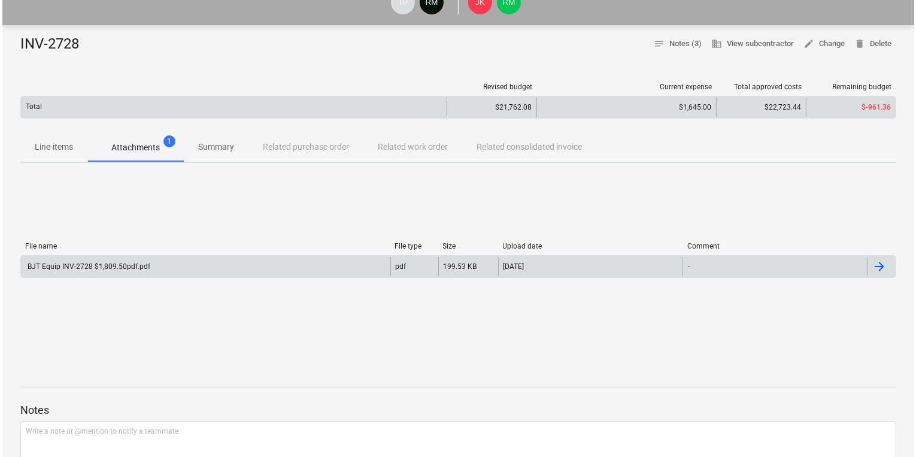
scroll to position [0, 0]
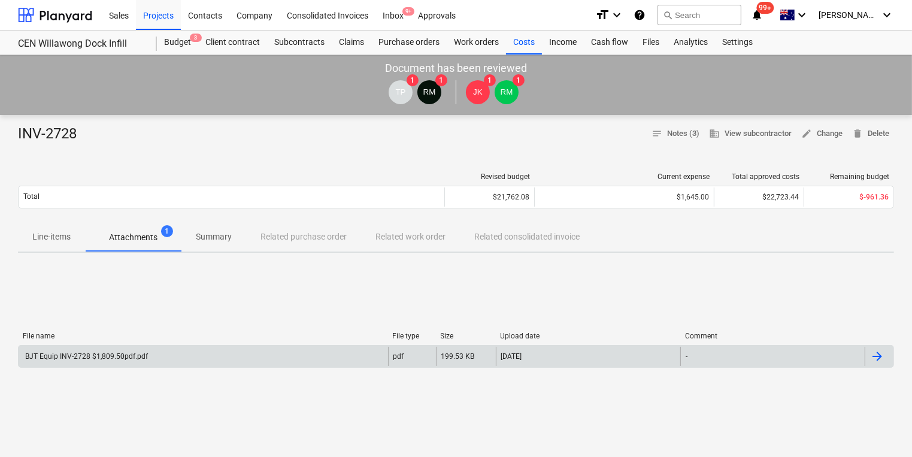
click at [141, 242] on p "Attachments" at bounding box center [133, 237] width 49 height 13
click at [438, 14] on div "Approvals" at bounding box center [437, 14] width 52 height 31
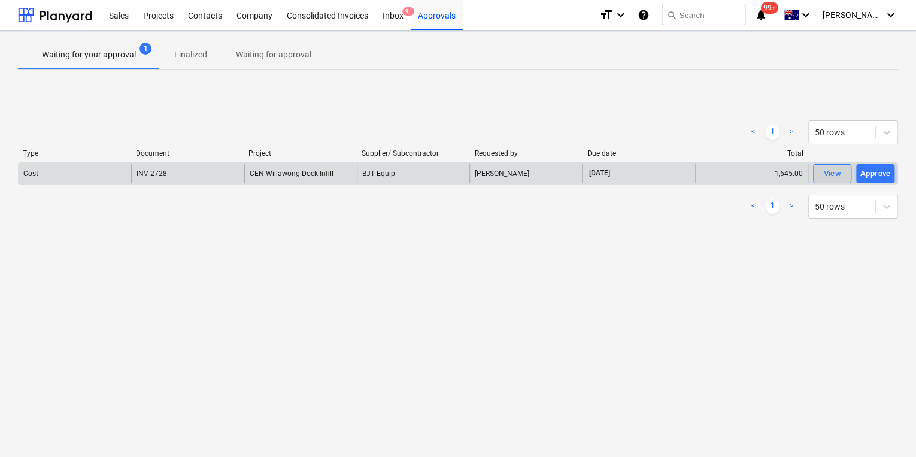
click at [829, 175] on div "View" at bounding box center [832, 174] width 18 height 14
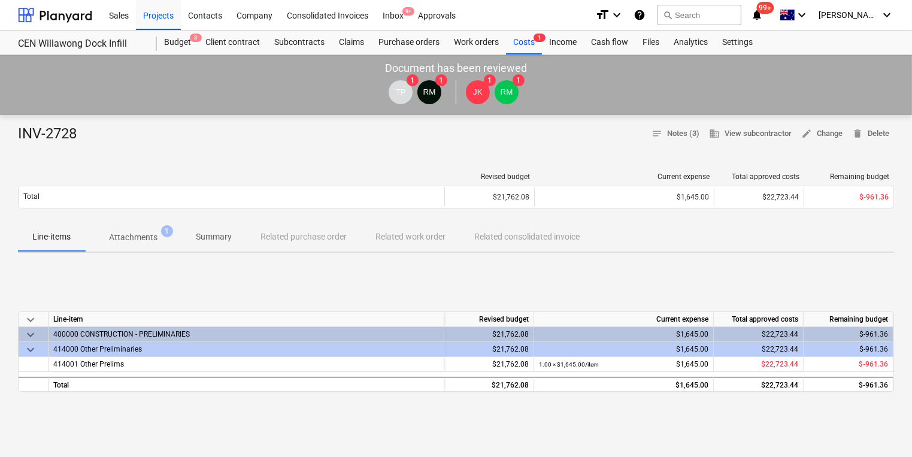
click at [148, 238] on p "Attachments" at bounding box center [133, 237] width 49 height 13
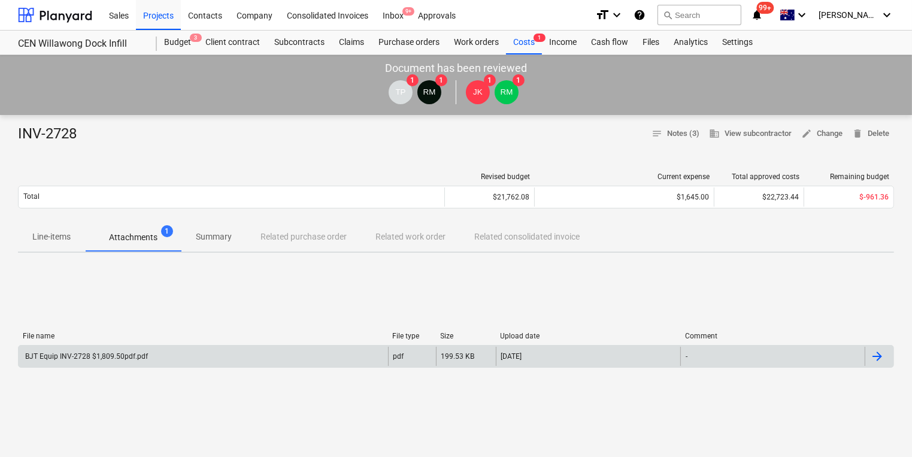
click at [117, 359] on div "BJT Equip INV-2728 $1,809.50pdf.pdf" at bounding box center [85, 356] width 125 height 8
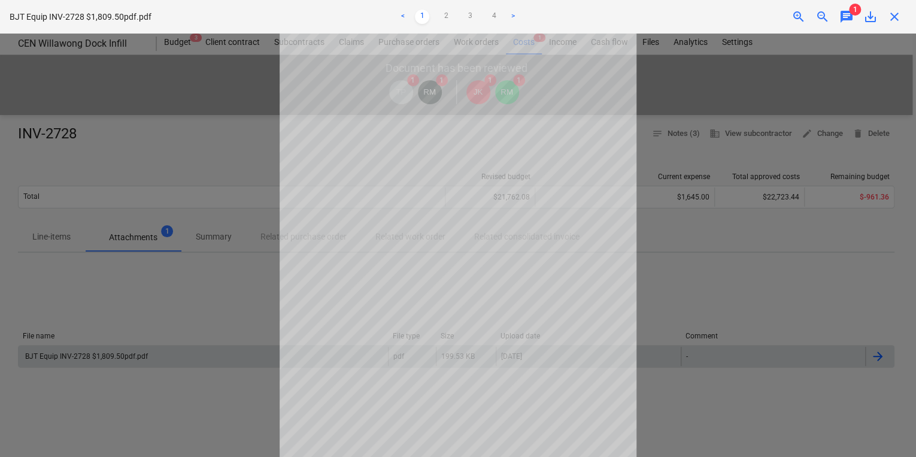
click at [853, 10] on span "1" at bounding box center [855, 10] width 12 height 12
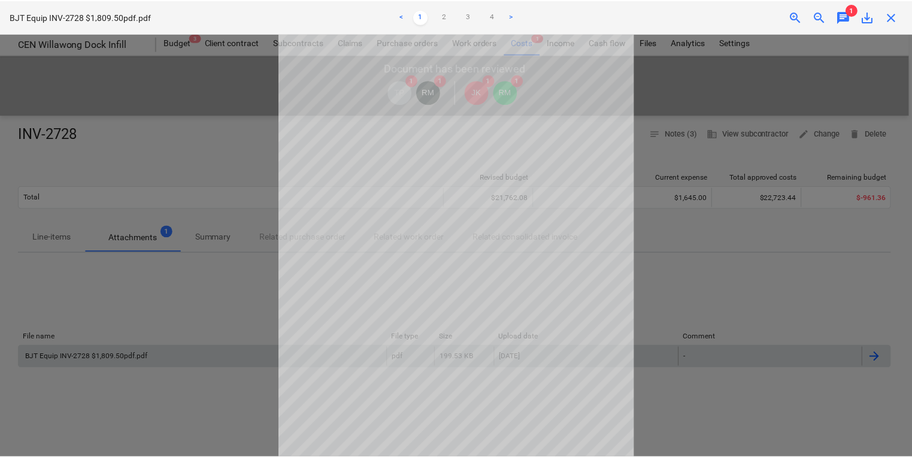
scroll to position [83, 0]
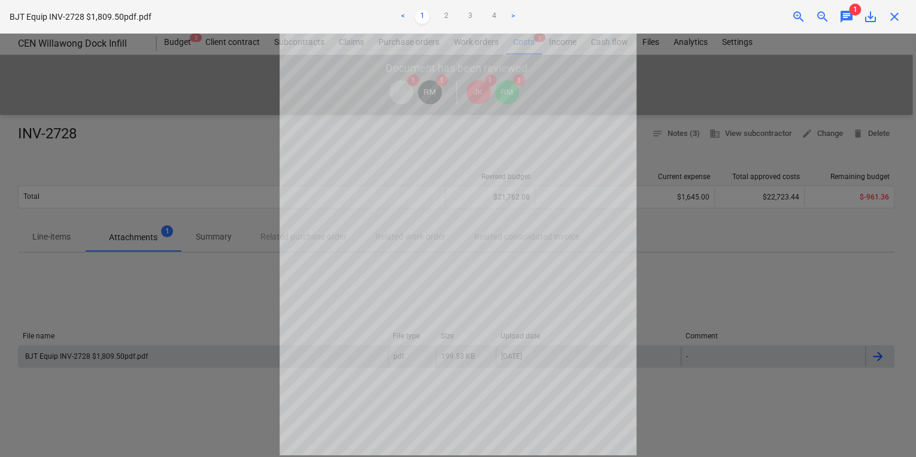
click at [150, 411] on div at bounding box center [458, 245] width 916 height 423
click at [146, 308] on div at bounding box center [458, 245] width 916 height 423
click at [895, 21] on span "close" at bounding box center [895, 17] width 14 height 14
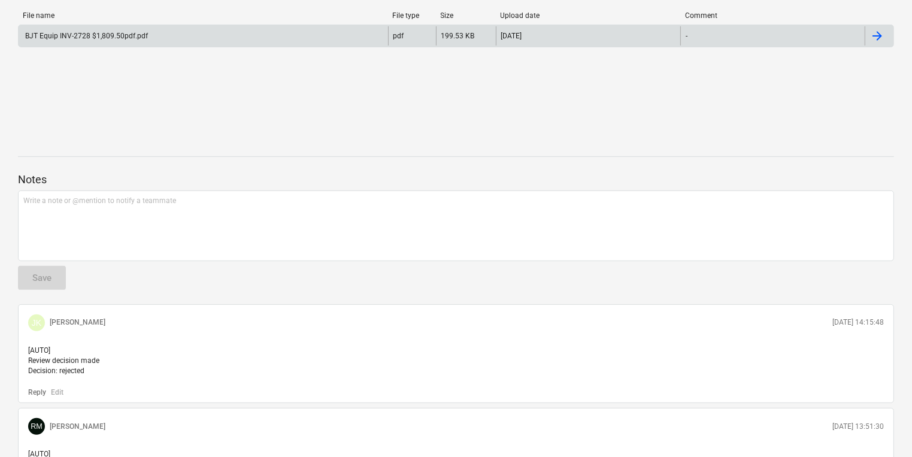
scroll to position [383, 0]
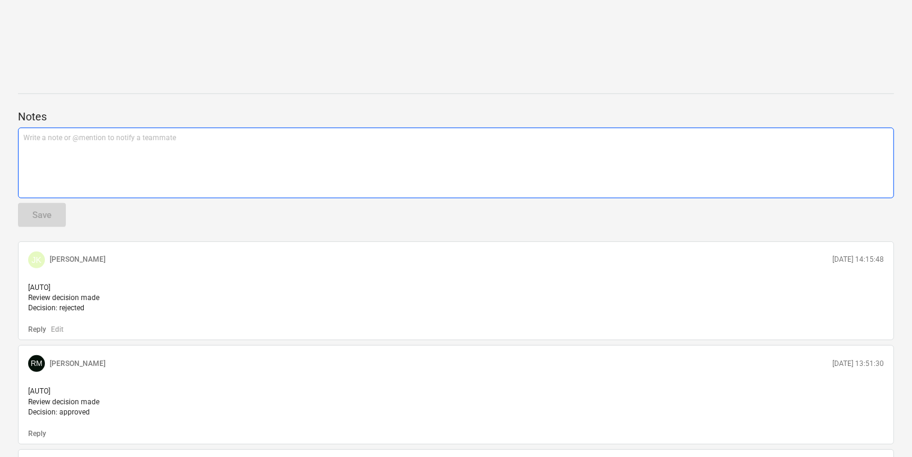
click at [69, 158] on div "Write a note or @mention to notify a teammate [PERSON_NAME]" at bounding box center [456, 163] width 876 height 71
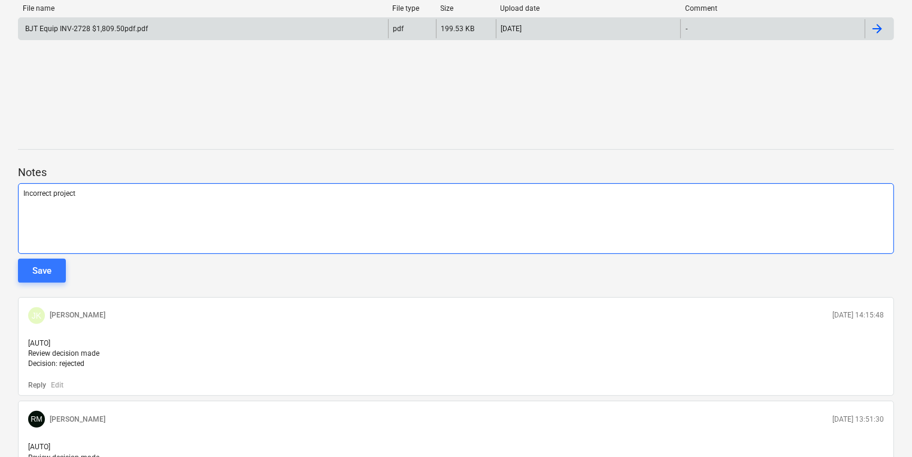
scroll to position [435, 0]
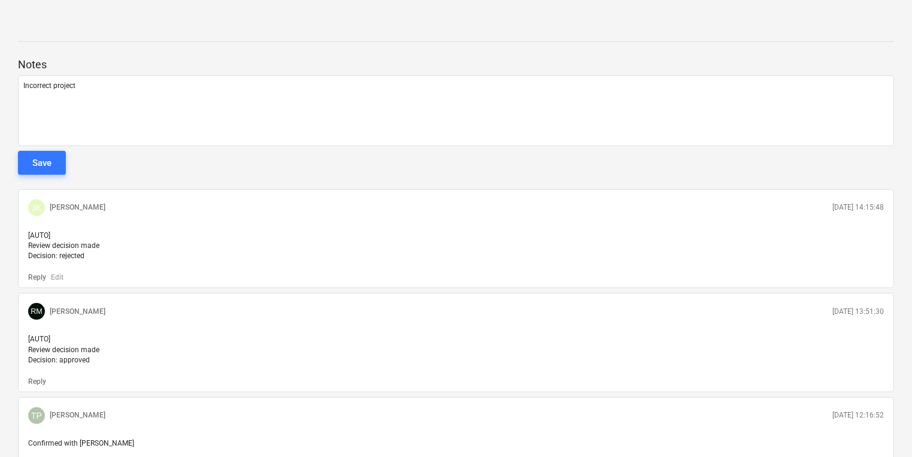
click at [43, 160] on div "Save" at bounding box center [41, 163] width 19 height 16
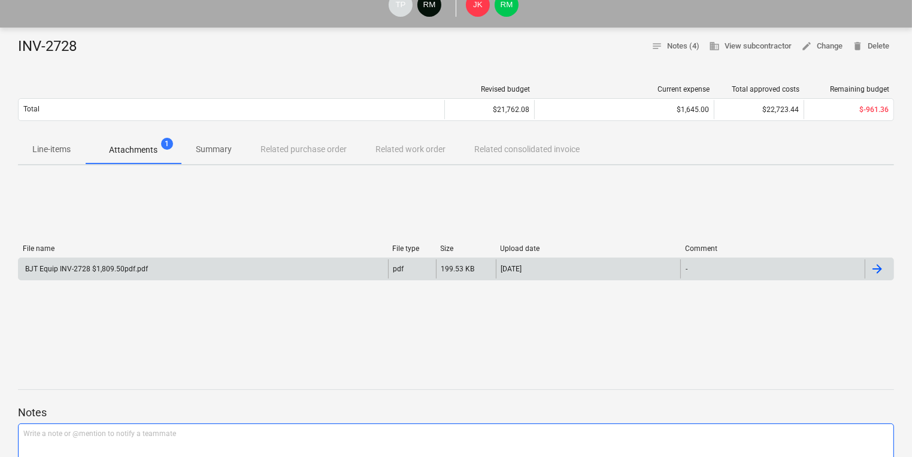
scroll to position [29, 0]
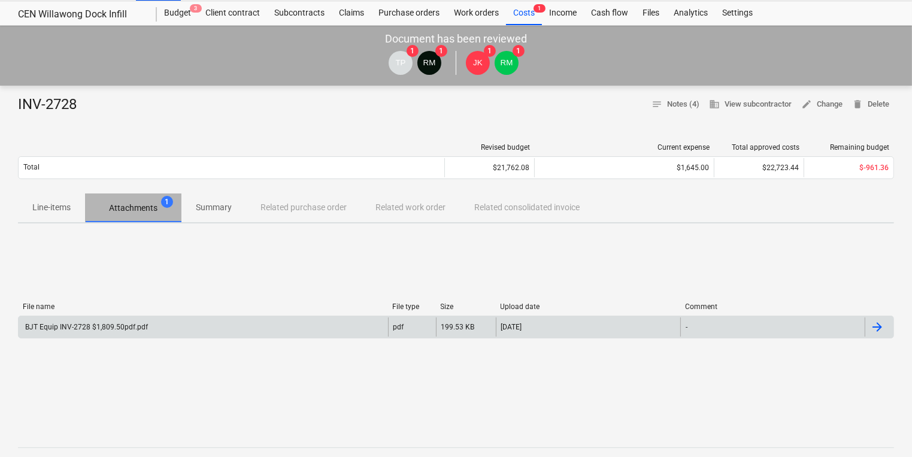
click at [117, 211] on p "Attachments" at bounding box center [133, 208] width 49 height 13
click at [103, 323] on div "BJT Equip INV-2728 $1,809.50pdf.pdf" at bounding box center [85, 327] width 125 height 8
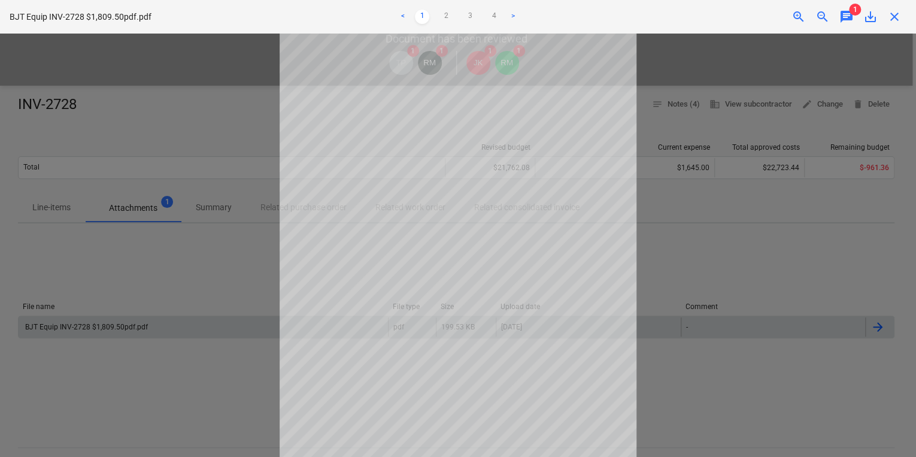
click at [853, 14] on span "1" at bounding box center [855, 10] width 12 height 12
click at [844, 12] on span "chat" at bounding box center [847, 17] width 14 height 14
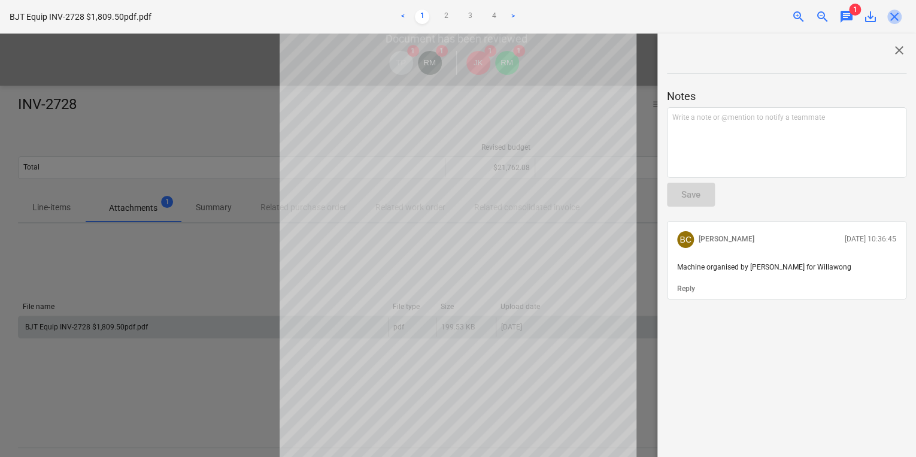
click at [891, 13] on span "close" at bounding box center [895, 17] width 14 height 14
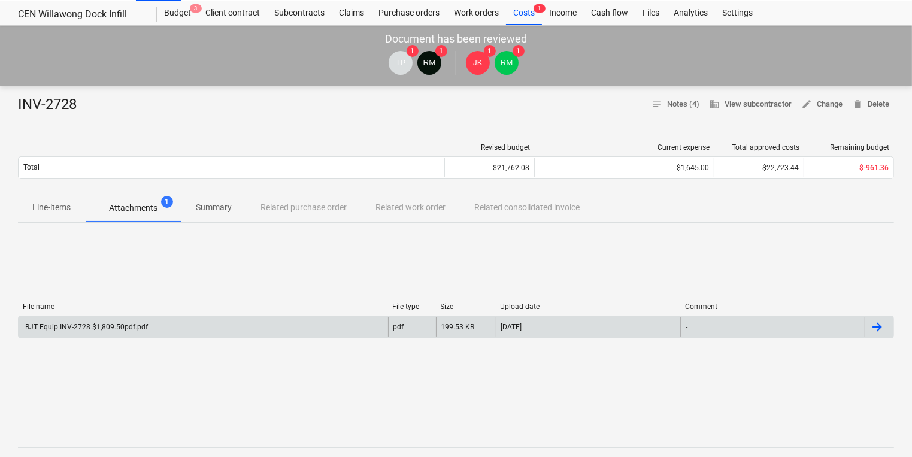
click at [130, 200] on span "Attachments 1" at bounding box center [133, 208] width 96 height 22
click at [84, 328] on div "BJT Equip INV-2728 $1,809.50pdf.pdf" at bounding box center [85, 327] width 125 height 8
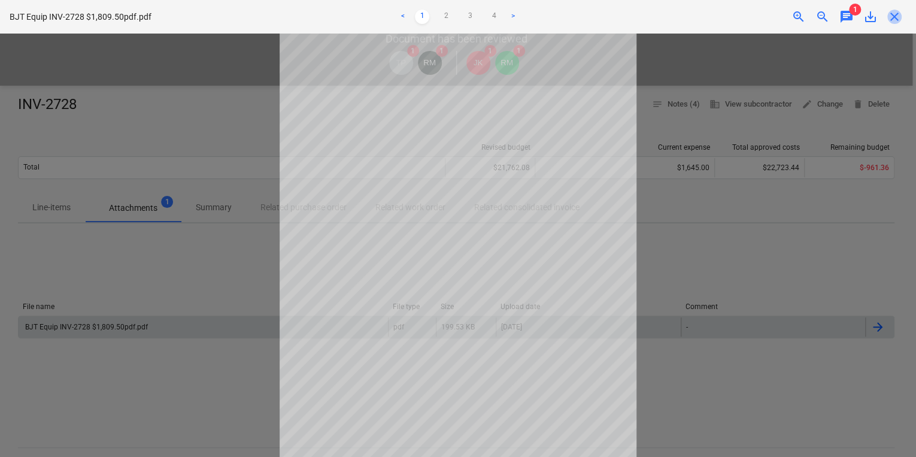
click at [892, 14] on span "close" at bounding box center [895, 17] width 14 height 14
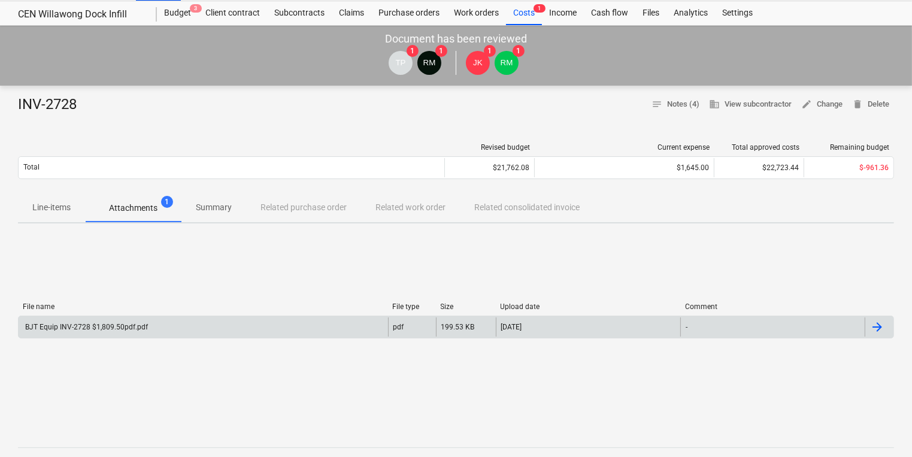
click at [519, 10] on div "Costs 1" at bounding box center [524, 13] width 36 height 24
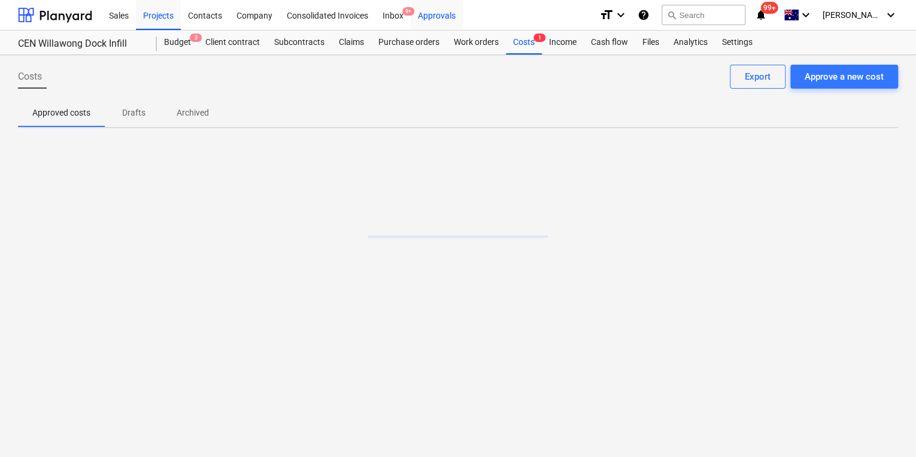
click at [438, 14] on div "Approvals" at bounding box center [437, 14] width 52 height 31
